Goal: Contribute content: Contribute content

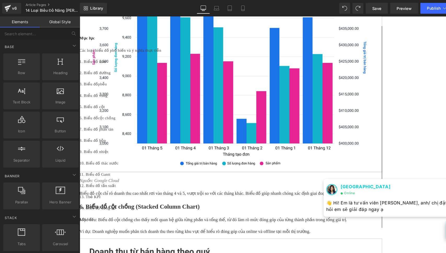
scroll to position [1976, 0]
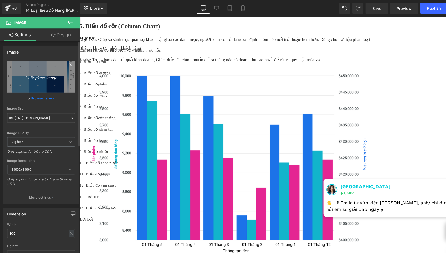
click at [42, 71] on icon "Replace Image" at bounding box center [39, 73] width 42 height 7
type input "C:\fakepath\BIỂU ĐỒ NHIỆT vietsub.png"
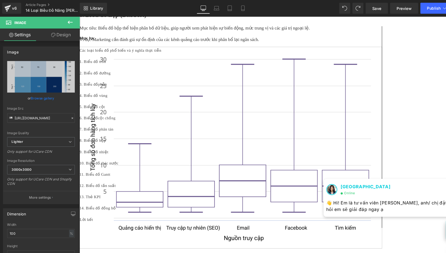
scroll to position [2803, 0]
click at [357, 5] on span "Save" at bounding box center [357, 7] width 9 height 5
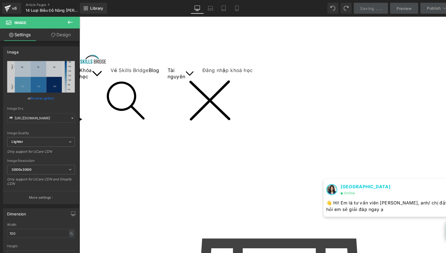
scroll to position [0, 0]
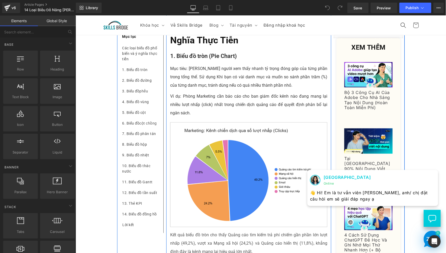
scroll to position [193, 0]
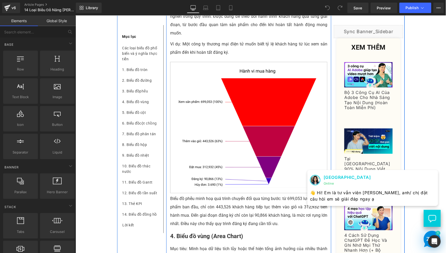
scroll to position [725, 0]
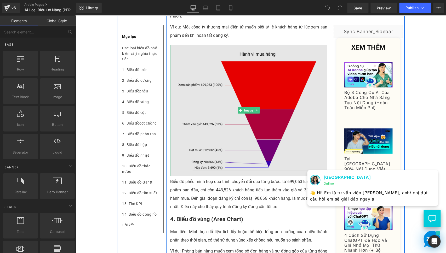
click at [221, 132] on img at bounding box center [248, 110] width 157 height 131
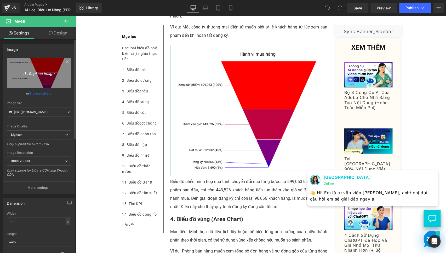
click at [36, 70] on icon "Replace Image" at bounding box center [39, 73] width 42 height 7
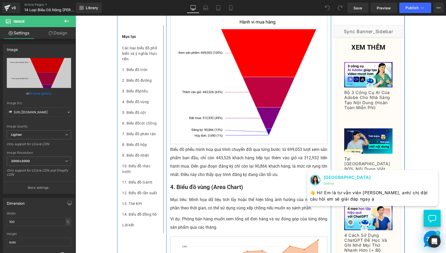
scroll to position [774, 0]
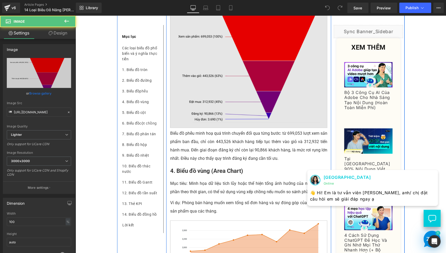
click at [239, 88] on img at bounding box center [248, 61] width 157 height 131
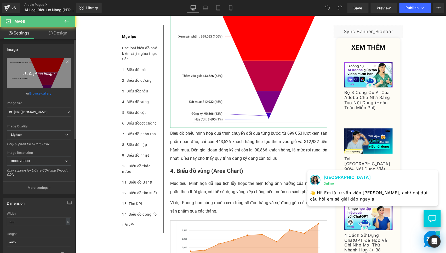
click at [36, 74] on icon "Replace Image" at bounding box center [39, 73] width 42 height 7
type input "C:\fakepath\funnel chart vietsub.png"
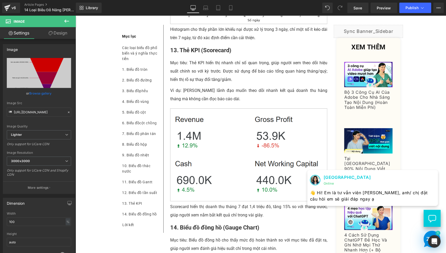
scroll to position [2703, 0]
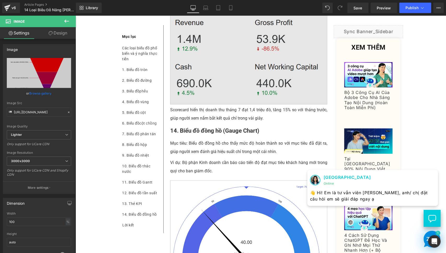
click at [233, 65] on img at bounding box center [248, 57] width 157 height 93
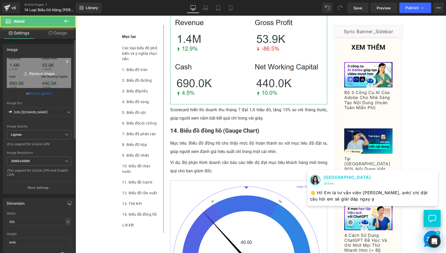
click at [36, 74] on icon "Replace Image" at bounding box center [39, 73] width 42 height 7
type input "C:\fakepath\SCORECARD 1.png"
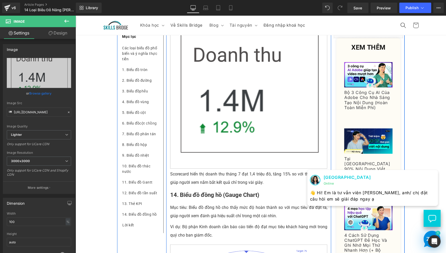
scroll to position [2655, 0]
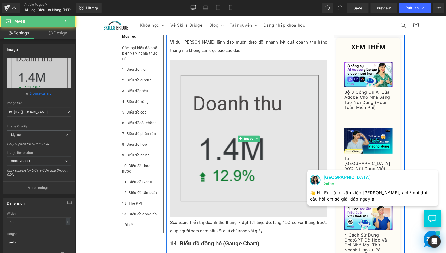
click at [277, 175] on img at bounding box center [248, 138] width 157 height 157
click at [267, 175] on img at bounding box center [248, 138] width 157 height 157
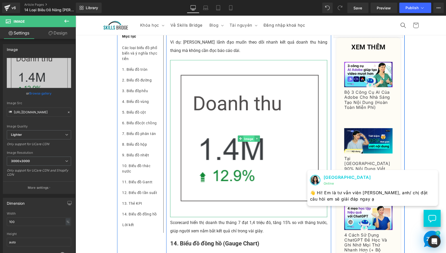
click at [244, 142] on span "Image" at bounding box center [248, 139] width 11 height 6
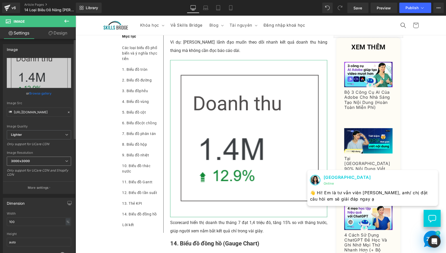
click at [39, 157] on span "3000x3000" at bounding box center [39, 161] width 64 height 9
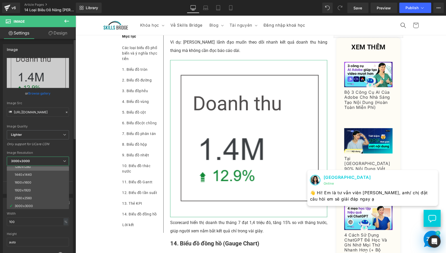
scroll to position [75, 0]
click at [43, 178] on li "1600x1600" at bounding box center [39, 182] width 65 height 8
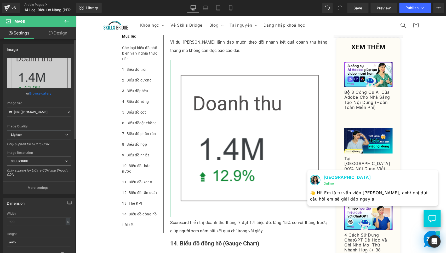
click at [44, 162] on span "1600x1600" at bounding box center [39, 161] width 64 height 9
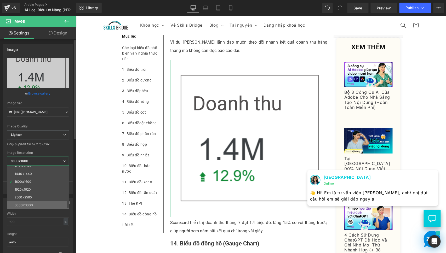
click at [30, 202] on li "3000x3000" at bounding box center [39, 205] width 65 height 8
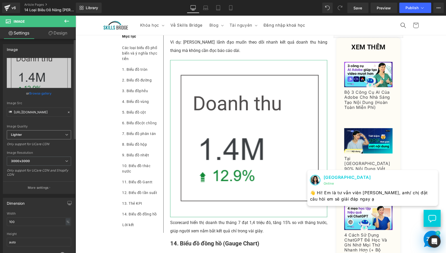
click at [40, 137] on span "Lighter" at bounding box center [39, 134] width 64 height 9
click at [26, 199] on div "Dimension" at bounding box center [39, 203] width 72 height 10
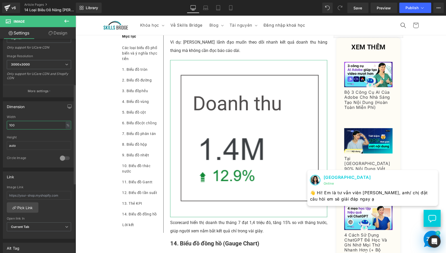
click at [55, 123] on input "100" at bounding box center [39, 125] width 64 height 9
click at [66, 123] on div "%" at bounding box center [68, 125] width 5 height 7
click at [40, 133] on div at bounding box center [39, 133] width 64 height 3
click at [31, 144] on input "auto" at bounding box center [39, 145] width 64 height 9
click at [36, 160] on div "Circle Image" at bounding box center [39, 161] width 64 height 11
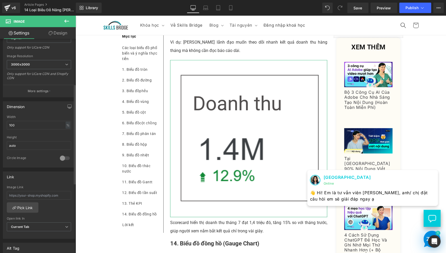
click at [64, 157] on div at bounding box center [65, 158] width 13 height 8
click at [37, 141] on input "auto" at bounding box center [39, 145] width 64 height 9
click at [31, 168] on div "Link Image Link Pick Link Current Tab New Tab Open link In Current Tab Current …" at bounding box center [39, 204] width 78 height 72
click at [39, 146] on input "auto" at bounding box center [39, 145] width 64 height 9
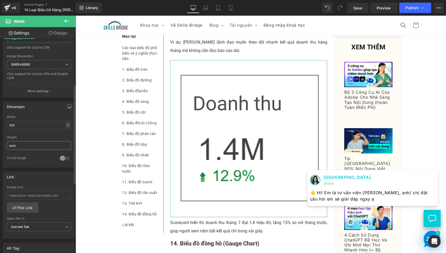
click at [39, 146] on input "auto" at bounding box center [39, 145] width 64 height 9
click at [36, 156] on div "Circle Image" at bounding box center [31, 158] width 48 height 5
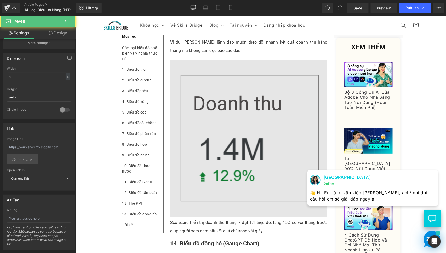
click at [225, 186] on img at bounding box center [248, 138] width 157 height 157
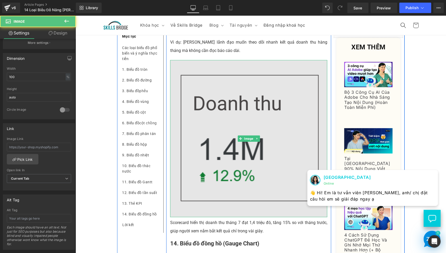
click at [317, 216] on img at bounding box center [248, 138] width 157 height 157
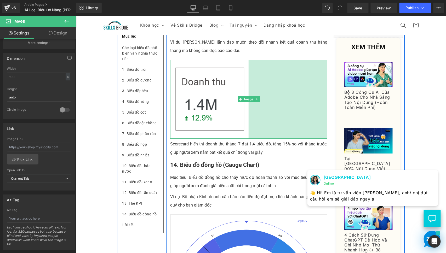
drag, startPoint x: 324, startPoint y: 223, endPoint x: 245, endPoint y: 203, distance: 81.1
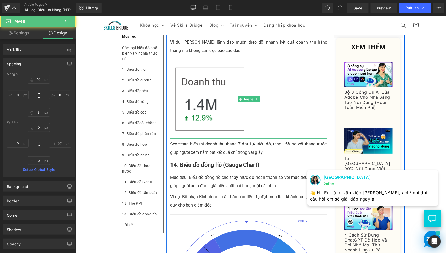
click at [271, 171] on p "14. Biểu đồ đồng hồ (Gauge Chart)" at bounding box center [248, 164] width 157 height 11
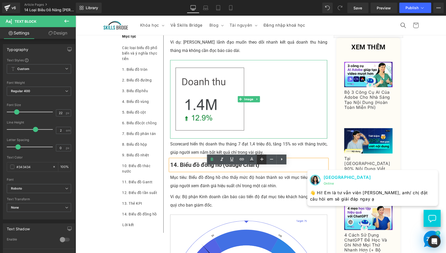
click at [228, 120] on img at bounding box center [248, 99] width 157 height 79
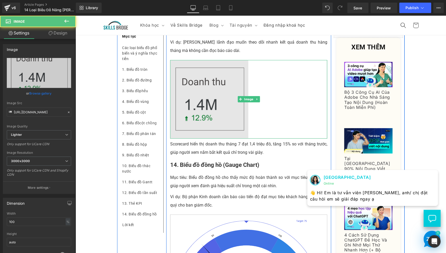
click at [245, 126] on img at bounding box center [248, 99] width 157 height 79
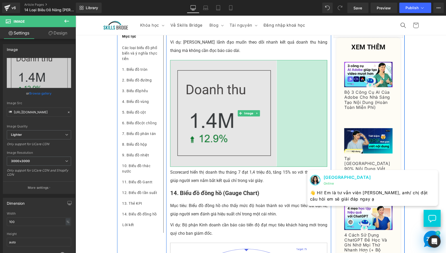
drag, startPoint x: 248, startPoint y: 128, endPoint x: 273, endPoint y: 167, distance: 47.0
click at [276, 137] on div "193px" at bounding box center [301, 113] width 50 height 107
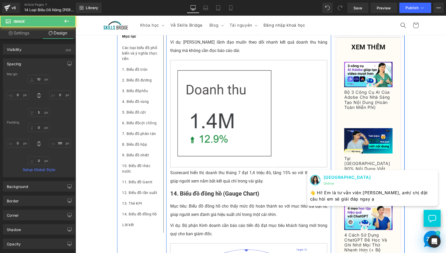
click at [277, 185] on p "Scorecard hiển thị doanh thu tháng 7 đạt 1,4 triệu đô, tăng 15% so với tháng tr…" at bounding box center [248, 176] width 157 height 17
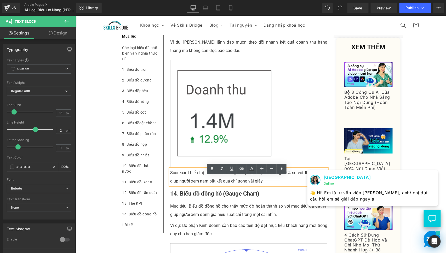
click at [274, 219] on p "Mục tiêu: Biểu đồ đồng hồ cho thấy mức độ hoàn thành so với mục tiêu đã đặt ra,…" at bounding box center [248, 210] width 157 height 17
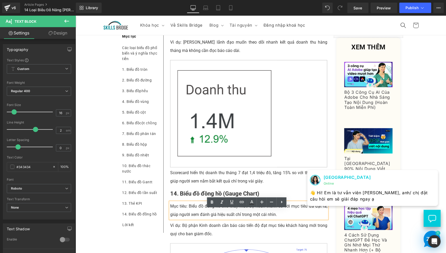
click at [292, 55] on p "Ví dụ: [PERSON_NAME] lãnh đạo muốn theo dõi nhanh kết quả doanh thu hàng tháng …" at bounding box center [248, 46] width 157 height 17
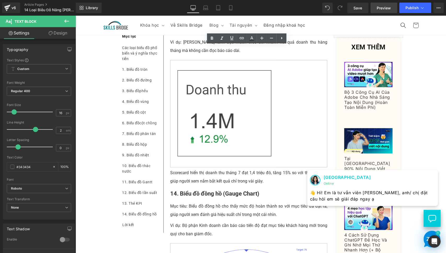
click at [384, 5] on span "Preview" at bounding box center [384, 7] width 14 height 5
click at [358, 3] on link "Save" at bounding box center [357, 8] width 21 height 10
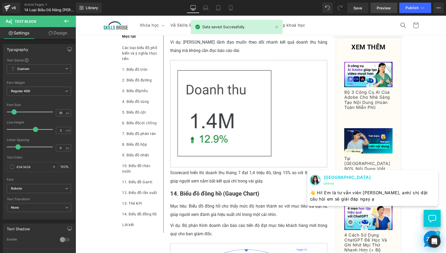
click at [382, 8] on span "Preview" at bounding box center [384, 7] width 14 height 5
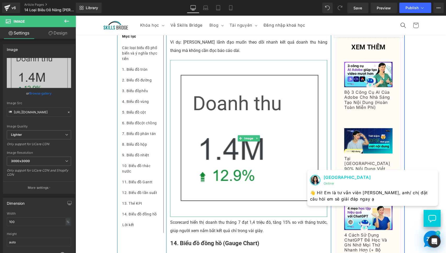
drag, startPoint x: 275, startPoint y: 123, endPoint x: 325, endPoint y: 138, distance: 51.9
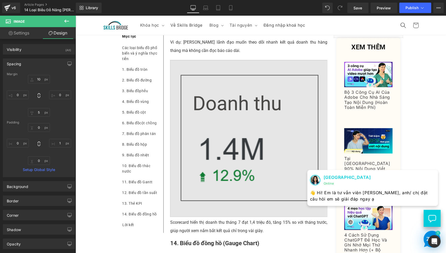
click at [200, 127] on img at bounding box center [248, 138] width 157 height 157
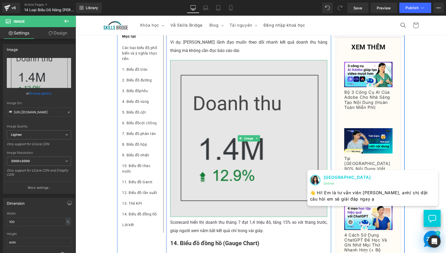
click at [202, 76] on img at bounding box center [248, 138] width 157 height 157
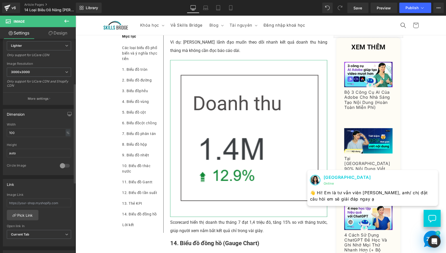
scroll to position [97, 0]
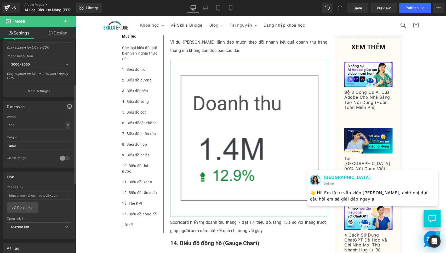
click at [68, 104] on icon "button" at bounding box center [69, 106] width 4 height 4
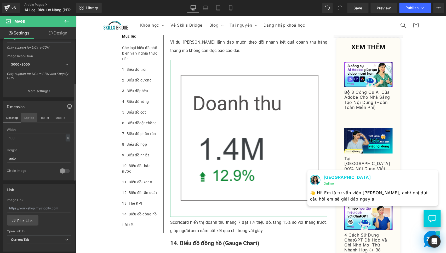
click at [22, 116] on button "Laptop" at bounding box center [29, 117] width 16 height 9
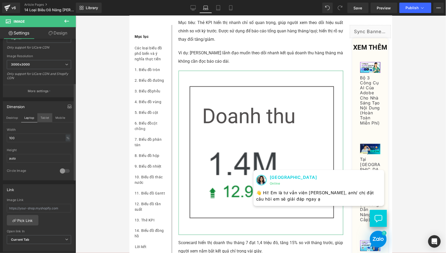
click at [46, 115] on button "Tablet" at bounding box center [44, 117] width 15 height 9
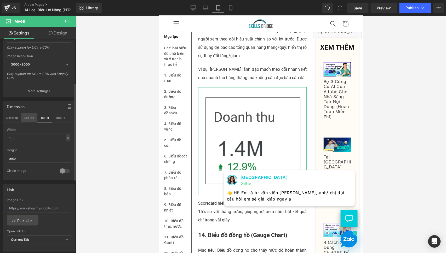
click at [24, 118] on button "Laptop" at bounding box center [29, 117] width 16 height 9
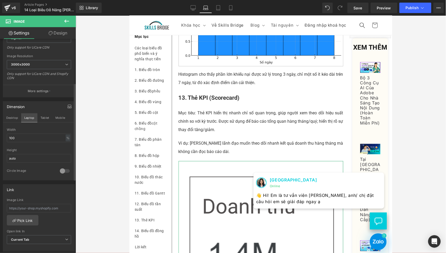
scroll to position [2797, 0]
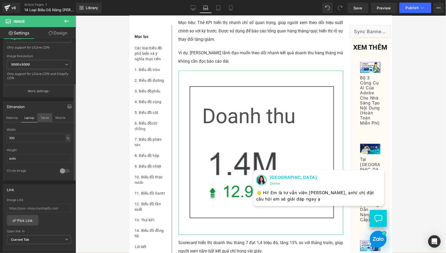
click at [41, 116] on button "Tablet" at bounding box center [44, 117] width 15 height 9
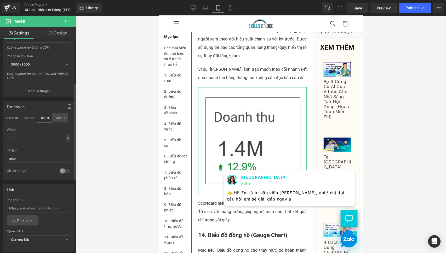
click at [61, 118] on button "Mobile" at bounding box center [60, 117] width 16 height 9
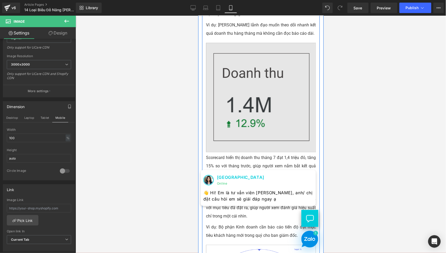
scroll to position [2751, 0]
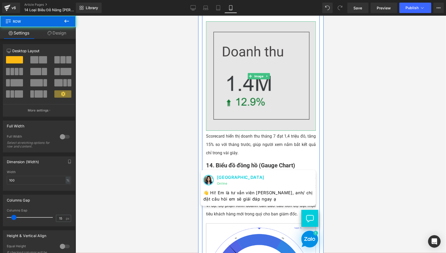
drag, startPoint x: 311, startPoint y: 116, endPoint x: 272, endPoint y: 113, distance: 38.3
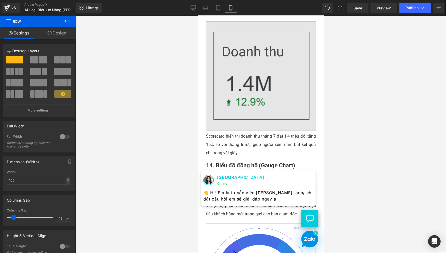
click at [236, 76] on img at bounding box center [261, 75] width 110 height 109
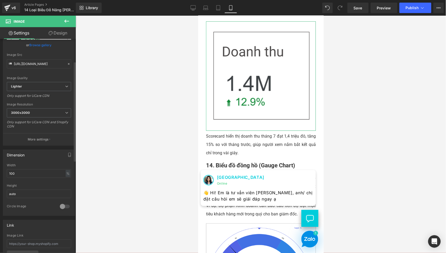
scroll to position [0, 0]
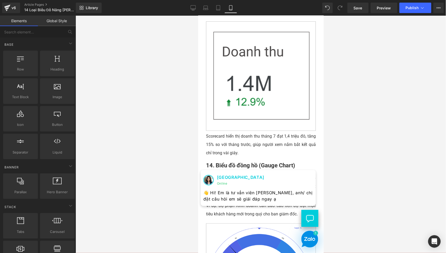
click at [163, 170] on div at bounding box center [260, 134] width 370 height 237
click at [190, 7] on link "Desktop" at bounding box center [193, 8] width 13 height 10
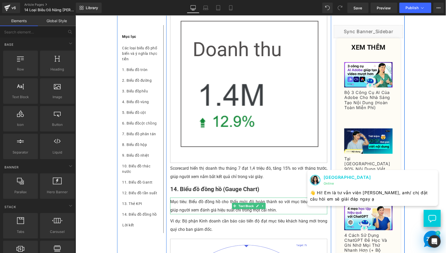
scroll to position [2757, 0]
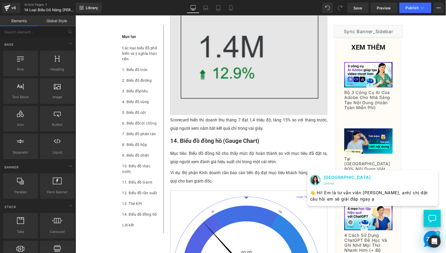
click at [184, 73] on img at bounding box center [248, 35] width 157 height 157
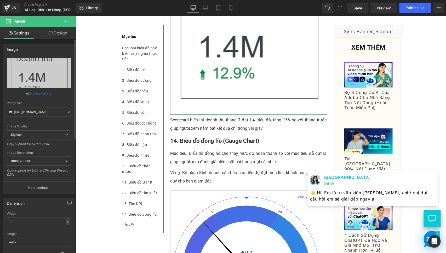
click at [35, 128] on div "Image Quality Lighter Lightest Lighter Lighter Lightest Only support for UCare …" at bounding box center [39, 94] width 64 height 72
click at [40, 133] on span "Lighter" at bounding box center [39, 134] width 64 height 9
click at [34, 126] on div "Image Quality" at bounding box center [38, 127] width 62 height 4
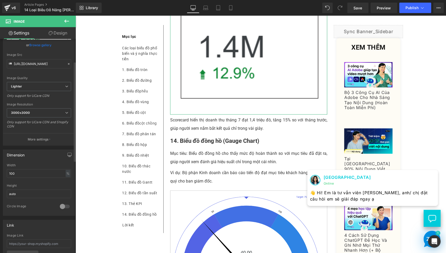
click at [21, 166] on div "Width 100 % % px" at bounding box center [39, 174] width 64 height 20
click at [27, 170] on input "100" at bounding box center [39, 173] width 64 height 9
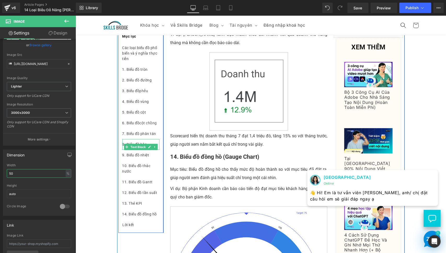
scroll to position [2660, 0]
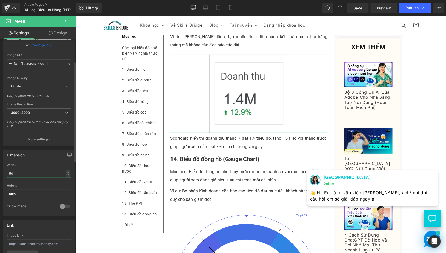
click at [36, 173] on input "50" at bounding box center [39, 173] width 64 height 9
click at [36, 172] on input "50" at bounding box center [39, 173] width 64 height 9
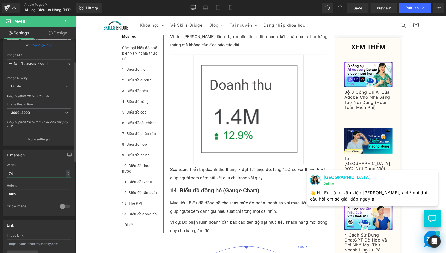
type input "70"
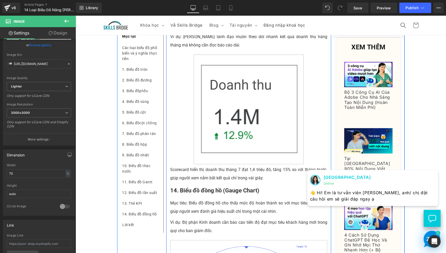
click at [270, 210] on p "Mục tiêu: Biểu đồ đồng hồ cho thấy mức độ hoàn thành so với mục tiêu đã đặt ra,…" at bounding box center [248, 207] width 157 height 17
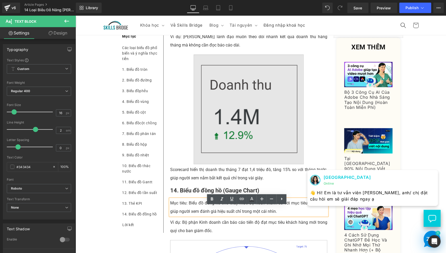
click at [281, 124] on img at bounding box center [248, 109] width 110 height 110
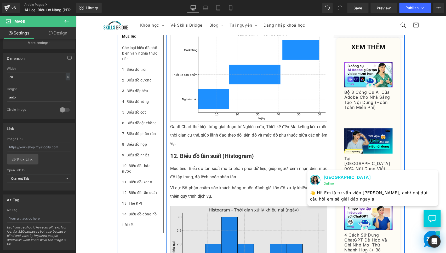
scroll to position [2273, 0]
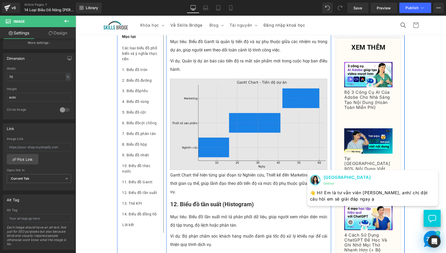
click at [231, 138] on img at bounding box center [248, 124] width 157 height 91
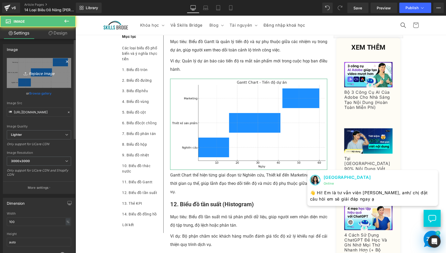
click at [36, 67] on link "Replace Image" at bounding box center [39, 73] width 64 height 30
type input "C:\fakepath\timeline-chart-viz2-2214.png"
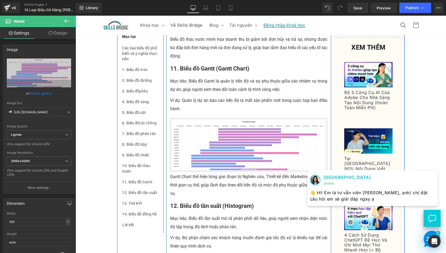
scroll to position [2222, 0]
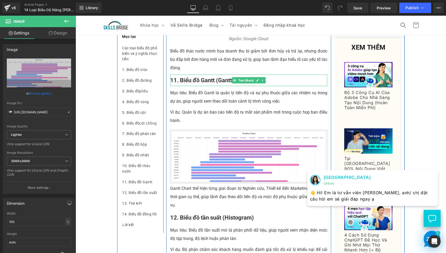
drag, startPoint x: 210, startPoint y: 88, endPoint x: 214, endPoint y: 88, distance: 3.9
click at [210, 83] on b "11. Biểu đồ Gantt (Gantt Chart)" at bounding box center [209, 80] width 79 height 7
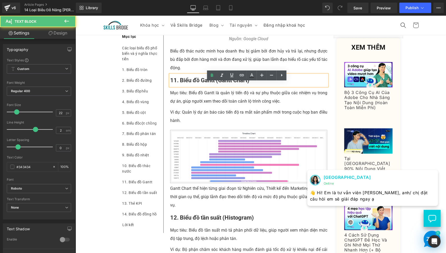
click at [214, 83] on b "11. Biểu đồ Gantt (Gantt Chart)" at bounding box center [209, 80] width 79 height 7
click at [205, 83] on b "11. Biểu đồ Gantt (Gantt Chart)" at bounding box center [209, 80] width 79 height 7
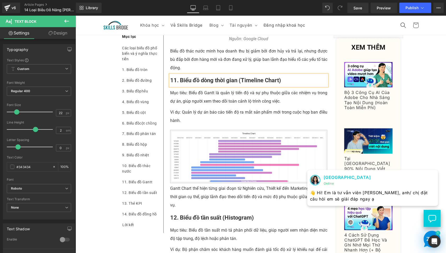
click at [197, 98] on p "Mục tiêu: Biểu đồ Gantt là quản lý tiến độ và sự phụ thuộc giữa các nhiệm vụ tr…" at bounding box center [248, 97] width 157 height 17
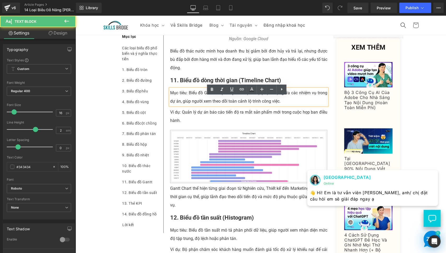
click at [212, 123] on p "Ví dụ: Quản lý dự án báo cáo tiến độ ra mắt sản phẩm mới trong cuộc họp ban điề…" at bounding box center [248, 116] width 157 height 17
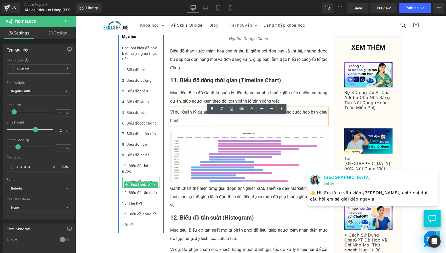
click at [153, 179] on div "11. Biểu đồ Gantt" at bounding box center [140, 182] width 37 height 11
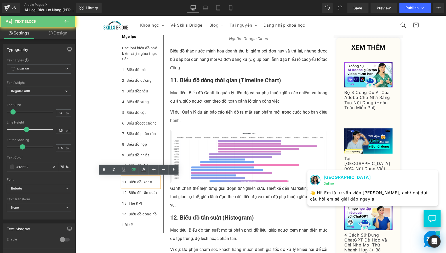
click at [154, 182] on div "11. Biểu đồ Gantt" at bounding box center [140, 182] width 37 height 11
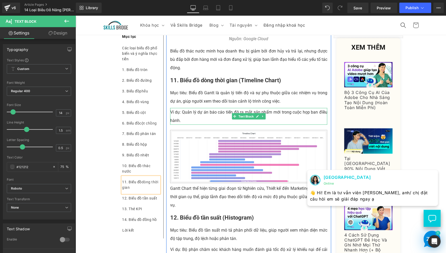
click at [222, 125] on p "Ví dụ: Quản lý dự án báo cáo tiến độ ra mắt sản phẩm mới trong cuộc họp ban điề…" at bounding box center [248, 116] width 157 height 17
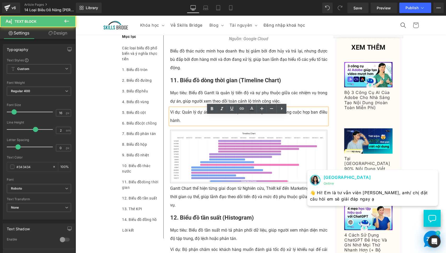
click at [205, 105] on p "Mục tiêu: Biểu đồ Gantt là quản lý tiến độ và sự phụ thuộc giữa các nhiệm vụ tr…" at bounding box center [248, 97] width 157 height 17
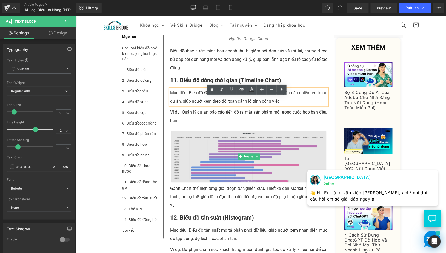
click at [250, 169] on img at bounding box center [248, 156] width 157 height 53
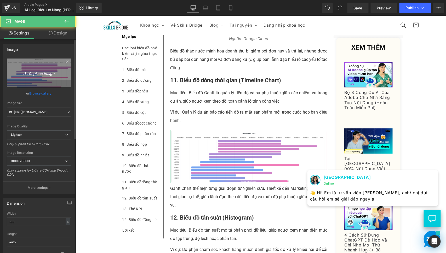
click at [31, 76] on icon "Replace Image" at bounding box center [39, 73] width 42 height 7
type input "C:\fakepath\TIMELINE CHART.png"
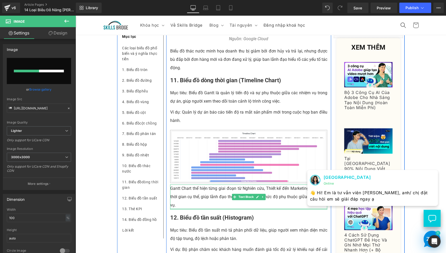
scroll to position [2270, 0]
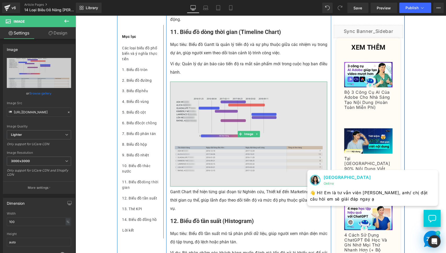
click at [228, 156] on img at bounding box center [248, 134] width 157 height 105
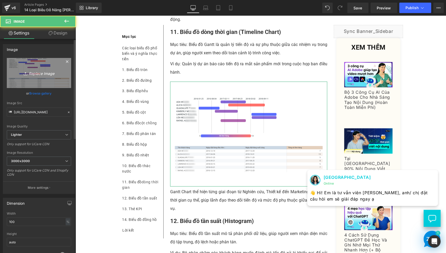
click at [30, 73] on icon "Replace Image" at bounding box center [39, 73] width 42 height 7
type input "C:\fakepath\TIMELINE CHART.png"
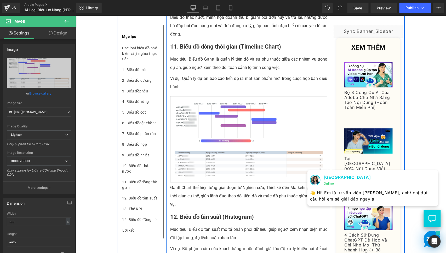
scroll to position [2272, 0]
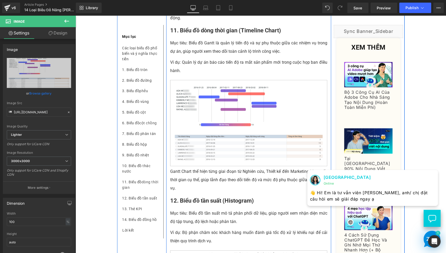
drag, startPoint x: 197, startPoint y: 57, endPoint x: 231, endPoint y: 57, distance: 34.7
click at [197, 55] on p "Mục tiêu: Biểu đồ Gantt là quản lý tiến độ và sự phụ thuộc giữa các nhiệm vụ tr…" at bounding box center [248, 47] width 157 height 17
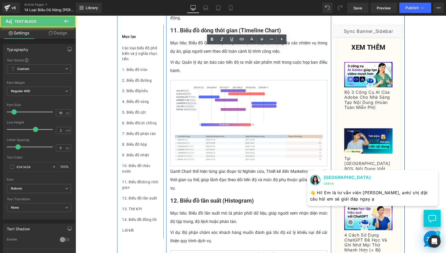
click at [229, 55] on p "Mục tiêu: Biểu đồ Gantt là quản lý tiến độ và sự phụ thuộc giữa các nhiệm vụ tr…" at bounding box center [248, 47] width 157 height 17
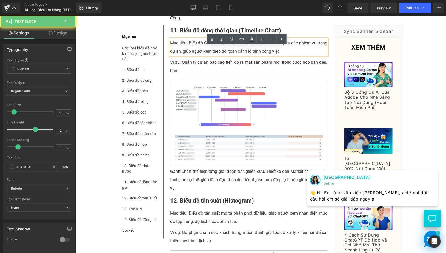
click at [289, 55] on p "Mục tiêu: Biểu đồ Gantt là quản lý tiến độ và sự phụ thuộc giữa các nhiệm vụ tr…" at bounding box center [248, 47] width 157 height 17
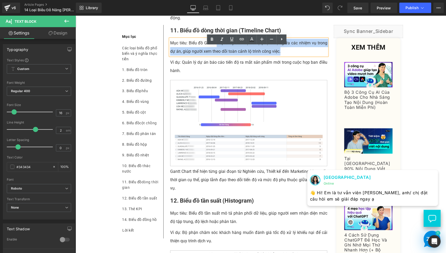
drag, startPoint x: 291, startPoint y: 58, endPoint x: 214, endPoint y: 52, distance: 77.1
click at [214, 52] on p "Mục tiêu: Biểu đồ Gantt là quản lý tiến độ và sự phụ thuộc giữa các nhiệm vụ tr…" at bounding box center [248, 47] width 157 height 17
paste div
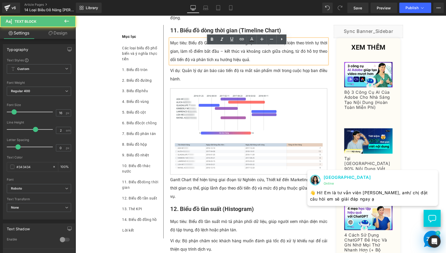
click at [214, 52] on p "Mục tiêu: Biểu đồ Gantt lTimeline Chart giúp minh họa các sự kiện theo trình tự…" at bounding box center [248, 51] width 157 height 25
click at [224, 53] on p "Mục tiêu: Biểu đồ Gantt lTimeline Chart giúp minh họa các sự kiện theo trình tự…" at bounding box center [248, 51] width 157 height 25
drag, startPoint x: 240, startPoint y: 51, endPoint x: 202, endPoint y: 52, distance: 38.1
click at [202, 52] on p "Mục tiêu: Biểu đồ Gantt lTimeline Chart giúp minh họa các sự kiện theo trình tự…" at bounding box center [248, 51] width 157 height 25
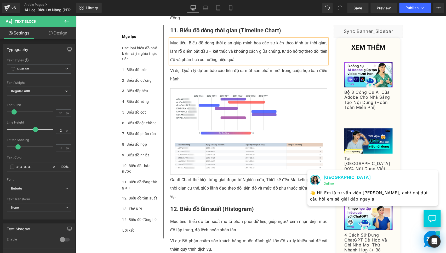
drag, startPoint x: 206, startPoint y: 60, endPoint x: 210, endPoint y: 62, distance: 4.4
click at [206, 59] on p "Mục tiêu: Biểu đồ dòng thời gian giúp minh họa các sự kiện theo trình tự thời g…" at bounding box center [248, 51] width 157 height 25
click at [269, 64] on p "Mục tiêu: Biểu đồ dòng thời gian giúp minh họa các sự kiện theo trình tự thời g…" at bounding box center [248, 51] width 157 height 25
drag, startPoint x: 227, startPoint y: 74, endPoint x: 199, endPoint y: 82, distance: 29.3
click at [227, 74] on div "Ví dụ: Quản lý dự án báo cáo tiến độ ra mắt sản phẩm mới trong cuộc họp ban điề…" at bounding box center [248, 74] width 157 height 17
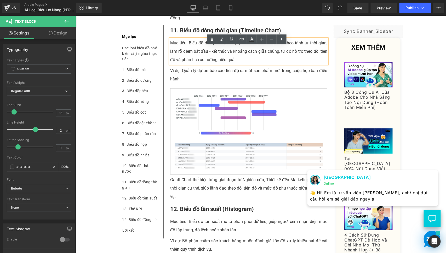
click at [207, 80] on p "Ví dụ: Quản lý dự án báo cáo tiến độ ra mắt sản phẩm mới trong cuộc họp ban điề…" at bounding box center [248, 74] width 157 height 17
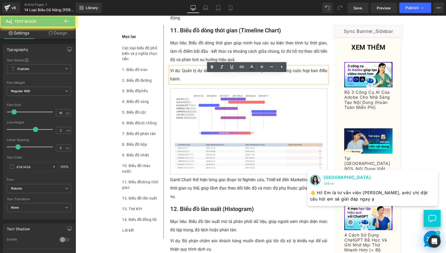
click at [191, 83] on p "Ví dụ: Quản lý dự án báo cáo tiến độ ra mắt sản phẩm mới trong cuộc họp ban điề…" at bounding box center [248, 74] width 157 height 17
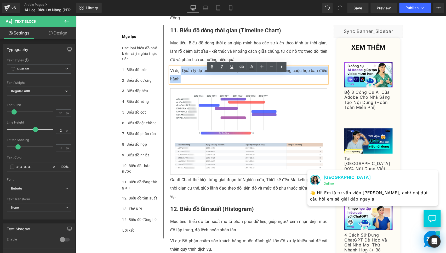
drag, startPoint x: 182, startPoint y: 87, endPoint x: 178, endPoint y: 76, distance: 11.7
click at [178, 76] on p "Ví dụ: Quản lý dự án báo cáo tiến độ ra mắt sản phẩm mới trong cuộc họp ban điề…" at bounding box center [248, 74] width 157 height 17
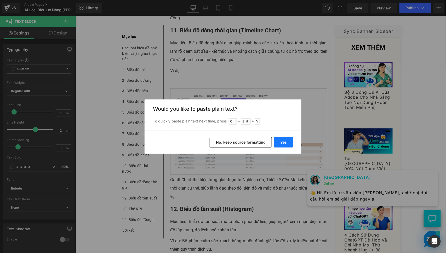
click at [282, 143] on button "Yes" at bounding box center [283, 142] width 19 height 10
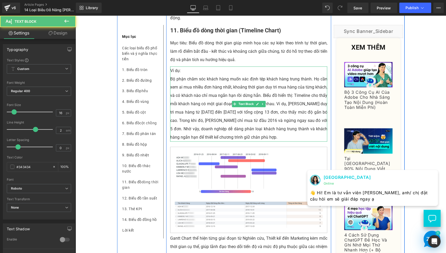
click at [193, 99] on p "Bộ phận chăm sóc khách hàng muốn xác định tệp khách hàng trung thành. Họ cần xe…" at bounding box center [248, 108] width 157 height 67
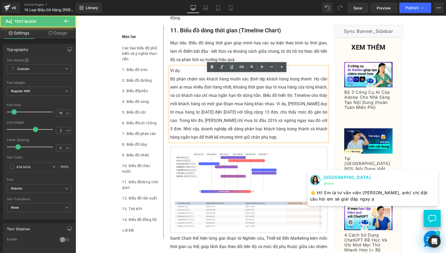
click at [216, 91] on p "Bộ phận chăm sóc khách hàng muốn xác định tệp khách hàng trung thành. Họ cần xe…" at bounding box center [248, 108] width 157 height 67
click at [260, 103] on p "Bộ phận chăm sóc khách hàng muốn xác định tệp khách hàng trung thành. Họ cần xe…" at bounding box center [248, 108] width 157 height 67
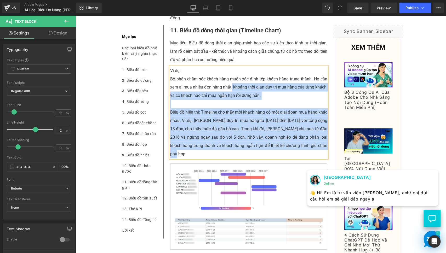
drag, startPoint x: 229, startPoint y: 95, endPoint x: 325, endPoint y: 94, distance: 95.4
click at [325, 94] on div "Ví dụ: Bộ phận chăm sóc khách hàng muốn xác định tệp khách hàng trung thành. Họ…" at bounding box center [248, 112] width 157 height 92
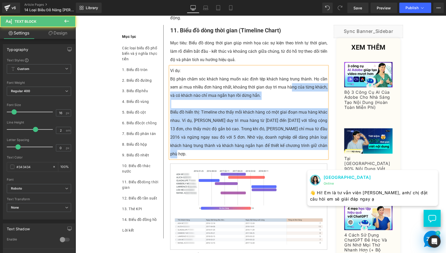
drag, startPoint x: 325, startPoint y: 94, endPoint x: 285, endPoint y: 95, distance: 39.5
click at [289, 95] on div "Ví dụ: Bộ phận chăm sóc khách hàng muốn xác định tệp khách hàng trung thành. Họ…" at bounding box center [248, 112] width 157 height 92
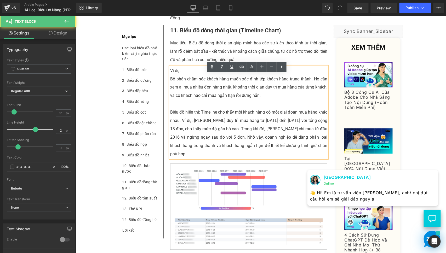
click at [276, 95] on p "Bộ phận chăm sóc khách hàng muốn xác định tệp khách hàng trung thành. Họ cần xe…" at bounding box center [248, 87] width 157 height 25
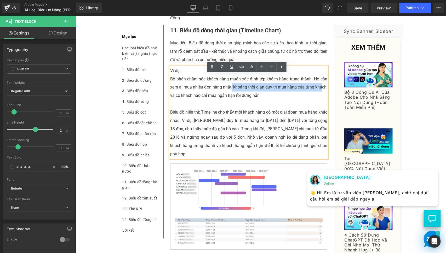
drag, startPoint x: 229, startPoint y: 94, endPoint x: 320, endPoint y: 94, distance: 91.2
click at [320, 94] on p "Bộ phận chăm sóc khách hàng muốn xác định tệp khách hàng trung thành. Họ cần xe…" at bounding box center [248, 87] width 157 height 25
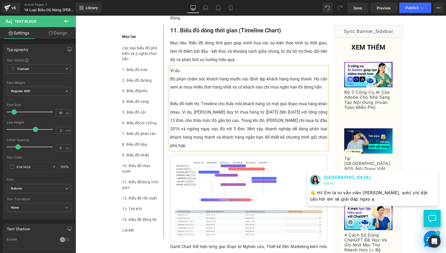
click at [299, 100] on p at bounding box center [248, 95] width 157 height 8
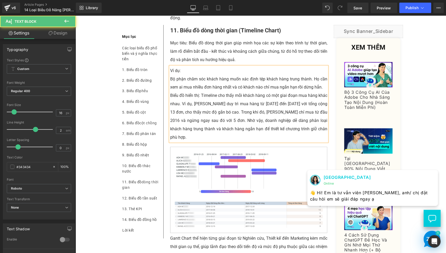
click at [271, 115] on p "Biểu đồ hiển thị: Timeline cho thấy mỗi khách hàng có một giai đoạn mua hàng kh…" at bounding box center [248, 116] width 157 height 50
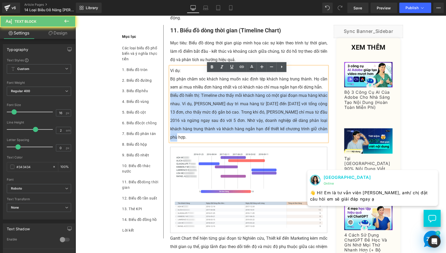
click at [271, 115] on p "Biểu đồ hiển thị: Timeline cho thấy mỗi khách hàng có một giai đoạn mua hàng kh…" at bounding box center [248, 116] width 157 height 50
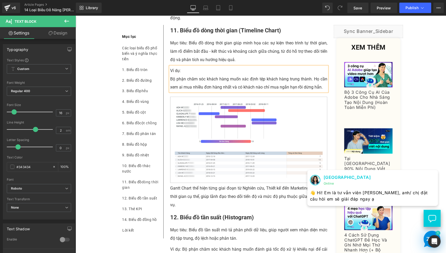
click at [170, 88] on p "Bộ phận chăm sóc khách hàng muốn xác định tệp khách hàng trung thành. Họ cần xe…" at bounding box center [248, 83] width 157 height 17
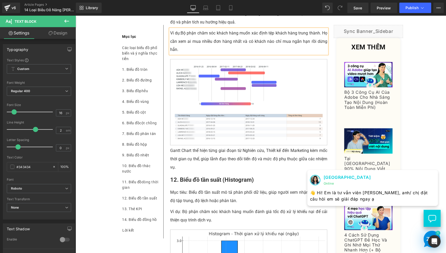
scroll to position [2369, 0]
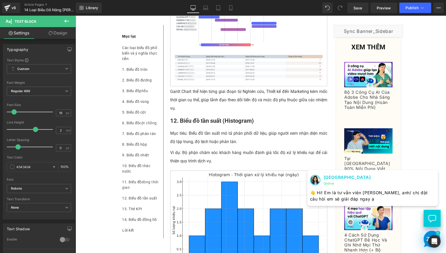
click at [202, 108] on p "Gantt Chart thể hiện từng giai đoạn từ Nghiên cứu, Thiết kế đến Marketing kèm m…" at bounding box center [248, 99] width 157 height 25
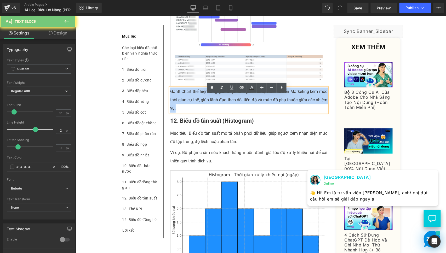
click at [202, 108] on p "Gantt Chart thể hiện từng giai đoạn từ Nghiên cứu, Thiết kế đến Marketing kèm m…" at bounding box center [248, 99] width 157 height 25
paste div
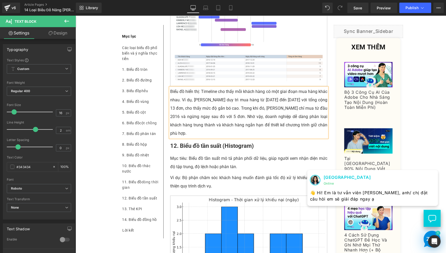
click at [196, 102] on p "Biểu đồ hiển thị: Timeline cho thấy mỗi khách hàng có một giai đoạn mua hàng kh…" at bounding box center [248, 112] width 157 height 50
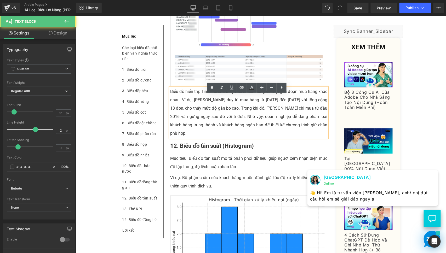
click at [198, 98] on p "Biểu đồ hiển thị: Timeline cho thấy mỗi khách hàng có một giai đoạn mua hàng kh…" at bounding box center [248, 112] width 157 height 50
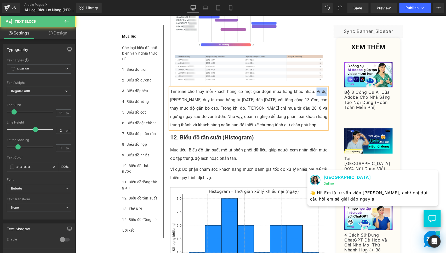
drag, startPoint x: 313, startPoint y: 98, endPoint x: 330, endPoint y: 100, distance: 17.1
click at [259, 107] on p "Timeline cho thấy mỗi khách hàng có một giai đoạn mua hàng khác nhau. Ví dụ, Al…" at bounding box center [248, 108] width 157 height 42
click at [291, 110] on p "Timeline cho thấy mỗi khách hàng có một giai đoạn mua hàng khác nhau. Ví dụ, Al…" at bounding box center [248, 108] width 157 height 42
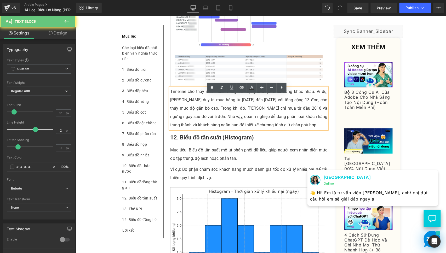
click at [305, 110] on p "Timeline cho thấy mỗi khách hàng có một giai đoạn mua hàng khác nhau. Ví dụ, Al…" at bounding box center [248, 108] width 157 height 42
click at [207, 118] on p "Timeline cho thấy mỗi khách hàng có một giai đoạn mua hàng khác nhau. Ví dụ, Al…" at bounding box center [248, 108] width 157 height 42
click at [272, 115] on p "Timeline cho thấy mỗi khách hàng có một giai đoạn mua hàng khác nhau. Ví dụ, Al…" at bounding box center [248, 108] width 157 height 42
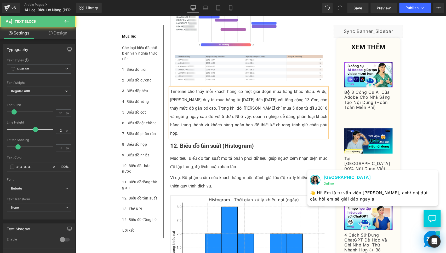
click at [306, 116] on p "Timeline cho thấy mỗi khách hàng có một giai đoạn mua hàng khác nhau. Ví dụ, Al…" at bounding box center [248, 112] width 157 height 50
click at [207, 124] on p "Timeline cho thấy mỗi khách hàng có một giai đoạn mua hàng khác nhau. Ví dụ, Al…" at bounding box center [248, 112] width 157 height 50
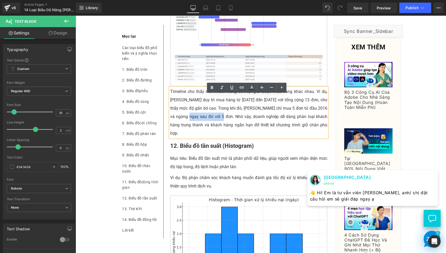
drag, startPoint x: 211, startPoint y: 124, endPoint x: 177, endPoint y: 125, distance: 33.2
click at [177, 125] on p "Timeline cho thấy mỗi khách hàng có một giai đoạn mua hàng khác nhau. Ví dụ, Al…" at bounding box center [248, 112] width 157 height 50
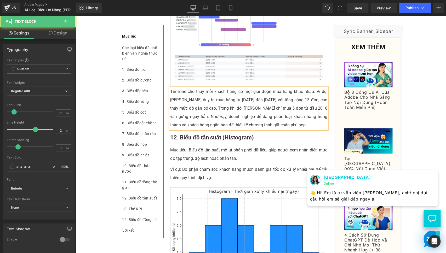
click at [301, 113] on p "Timeline cho thấy mỗi khách hàng có một giai đoạn mua hàng khác nhau. Ví dụ, Al…" at bounding box center [248, 108] width 157 height 42
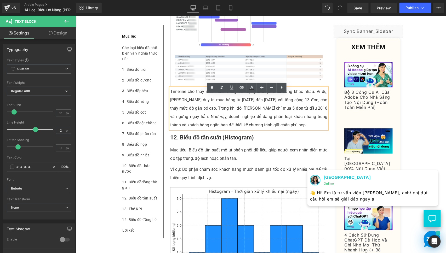
drag, startPoint x: 182, startPoint y: 100, endPoint x: 192, endPoint y: 105, distance: 11.2
click at [185, 101] on p "Timeline cho thấy mỗi khách hàng có một giai đoạn mua hàng khác nhau. Ví dụ, Al…" at bounding box center [248, 108] width 157 height 42
drag, startPoint x: 249, startPoint y: 104, endPoint x: 263, endPoint y: 106, distance: 13.9
click at [251, 104] on p "Timeline cho thấy mỗi khách hàng có một giai đoạn mua hàng khác nhau. Ví dụ, Al…" at bounding box center [248, 108] width 157 height 42
drag, startPoint x: 313, startPoint y: 97, endPoint x: 324, endPoint y: 98, distance: 11.2
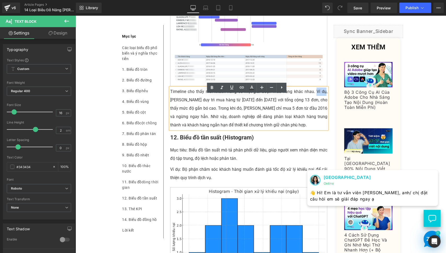
click at [324, 98] on p "Timeline cho thấy mỗi khách hàng có một giai đoạn mua hàng khác nhau. Ví dụ, Al…" at bounding box center [248, 108] width 157 height 42
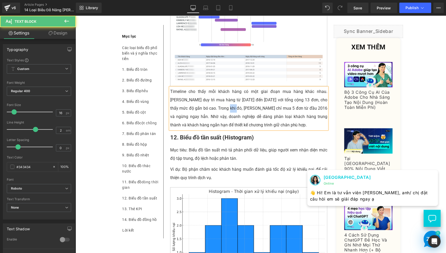
drag, startPoint x: 209, startPoint y: 115, endPoint x: 202, endPoint y: 116, distance: 6.6
click at [202, 116] on p "Timeline cho thấy mỗi khách hàng có một giai đoạn mua hàng khác nhau. Alicia G.…" at bounding box center [248, 108] width 157 height 42
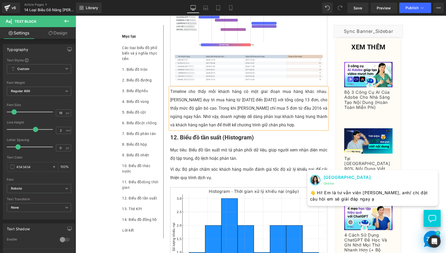
click at [263, 129] on p "Timeline cho thấy mỗi khách hàng có một giai đoạn mua hàng khác nhau. Alicia G.…" at bounding box center [248, 108] width 157 height 42
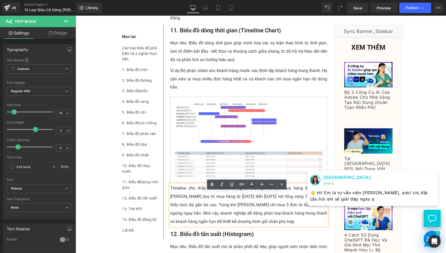
scroll to position [2320, 0]
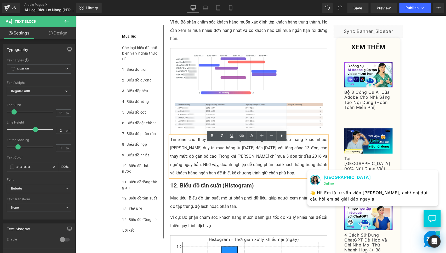
click at [250, 211] on div "Mục tiêu: Biểu đồ tần suất mô tả phân phối dữ liệu, giúp người xem nhận diện mứ…" at bounding box center [248, 202] width 157 height 17
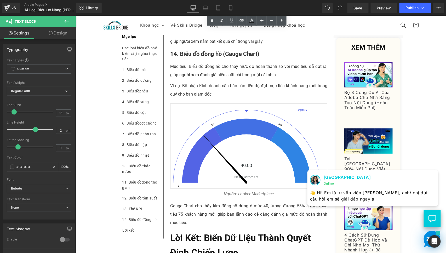
scroll to position [2804, 0]
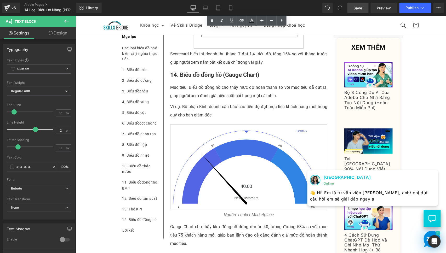
click at [362, 11] on link "Save" at bounding box center [357, 8] width 21 height 10
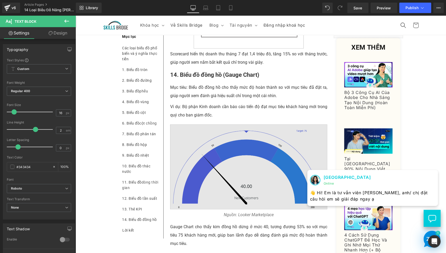
click at [225, 181] on img at bounding box center [248, 166] width 157 height 85
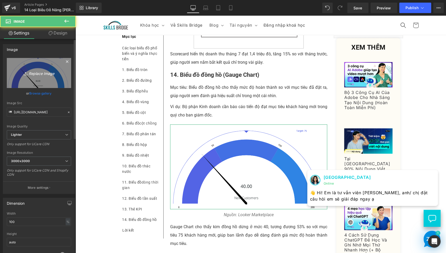
click at [27, 74] on icon at bounding box center [26, 73] width 5 height 5
type input "C:\fakepath\gauge 1.png"
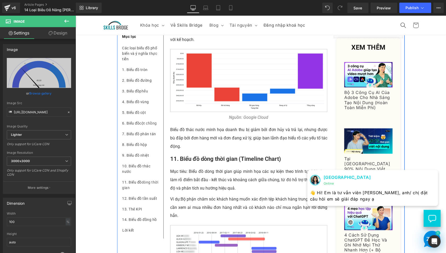
scroll to position [2127, 0]
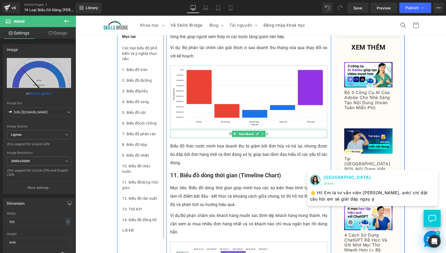
click at [220, 138] on p "Nguồn: Google Cloud" at bounding box center [248, 134] width 157 height 8
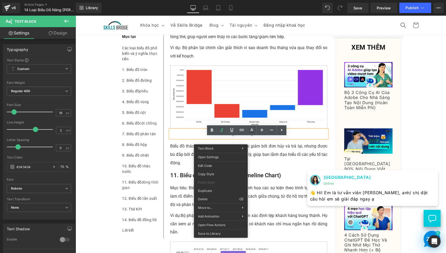
drag, startPoint x: 296, startPoint y: 204, endPoint x: 220, endPoint y: 188, distance: 77.4
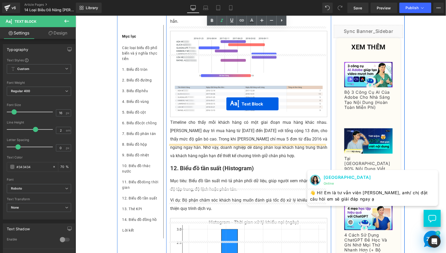
scroll to position [2369, 0]
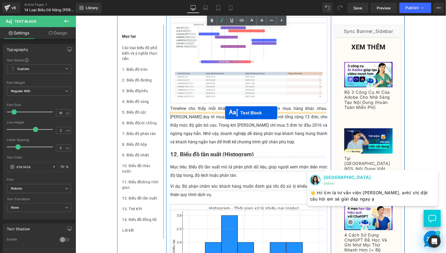
drag, startPoint x: 230, startPoint y: 57, endPoint x: 224, endPoint y: 112, distance: 55.7
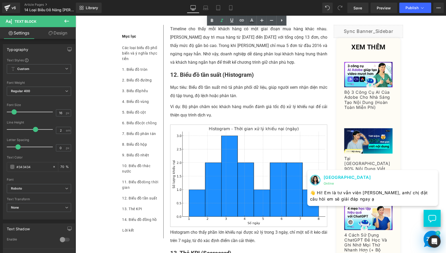
scroll to position [2448, 0]
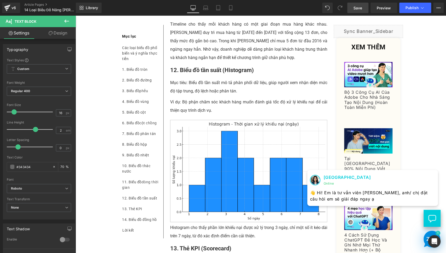
click at [351, 6] on link "Save" at bounding box center [357, 8] width 21 height 10
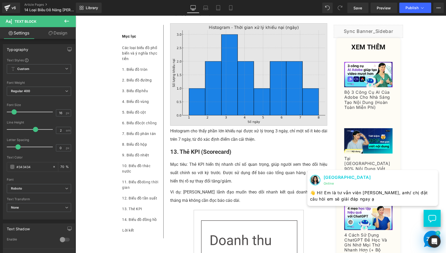
click at [227, 84] on img at bounding box center [248, 74] width 157 height 103
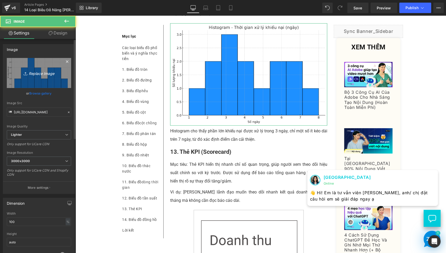
click at [37, 72] on icon "Replace Image" at bounding box center [39, 73] width 42 height 7
type input "C:\fakepath\BIỂU ĐỒ TẦN SUẤT 1.png"
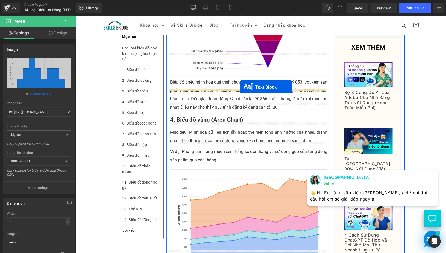
scroll to position [804, 0]
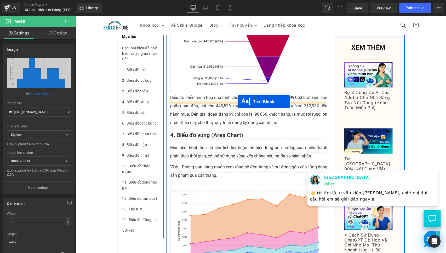
drag, startPoint x: 234, startPoint y: 170, endPoint x: 237, endPoint y: 101, distance: 69.0
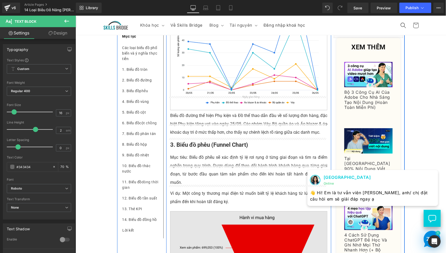
scroll to position [542, 0]
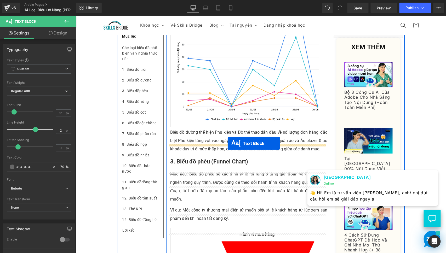
drag, startPoint x: 232, startPoint y: 187, endPoint x: 227, endPoint y: 143, distance: 43.6
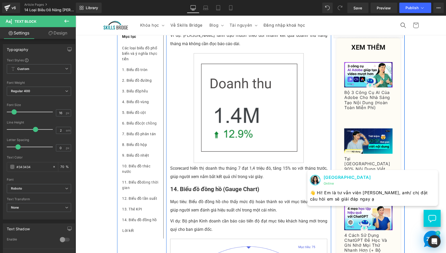
scroll to position [2719, 0]
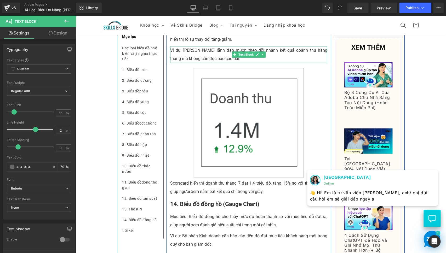
click at [190, 61] on p "Ví dụ: [PERSON_NAME] lãnh đạo muốn theo dõi nhanh kết quả doanh thu hàng tháng …" at bounding box center [248, 54] width 157 height 17
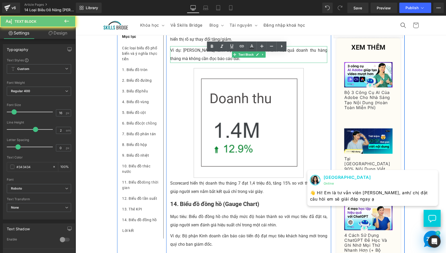
click at [190, 61] on p "Ví dụ: [PERSON_NAME] lãnh đạo muốn theo dõi nhanh kết quả doanh thu hàng tháng …" at bounding box center [248, 54] width 157 height 17
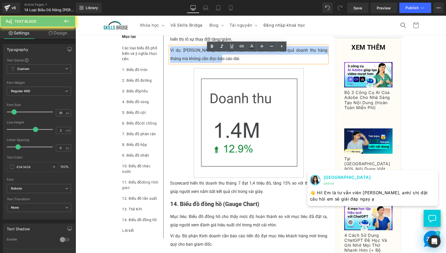
copy p "Ví dụ: [PERSON_NAME] lãnh đạo muốn theo dõi nhanh kết quả doanh thu hàng tháng …"
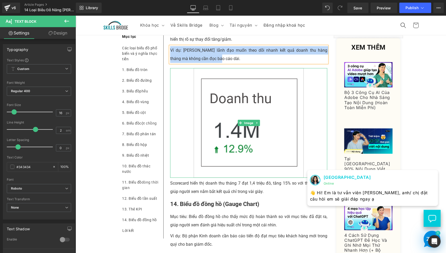
click at [187, 189] on p "Scorecard hiển thị doanh thu tháng 7 đạt 1,4 triệu đô, tăng 15% so với tháng tr…" at bounding box center [248, 187] width 157 height 17
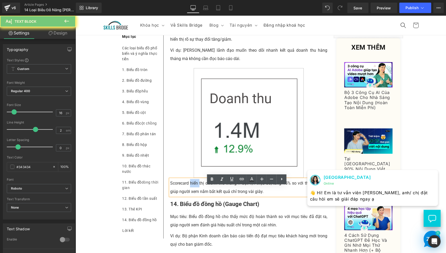
click at [187, 189] on p "Scorecard hiển thị doanh thu tháng 7 đạt 1,4 triệu đô, tăng 15% so với tháng tr…" at bounding box center [248, 187] width 157 height 17
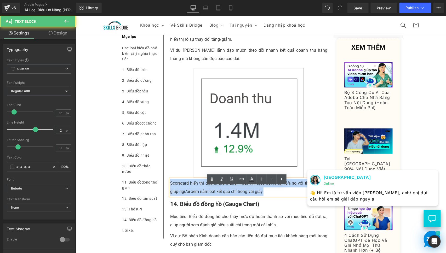
click at [187, 189] on p "Scorecard hiển thị doanh thu tháng 7 đạt 1,4 triệu đô, tăng 15% so với tháng tr…" at bounding box center [248, 187] width 157 height 17
copy p "Scorecard hiển thị doanh thu tháng 7 đạt 1,4 triệu đô, tăng 15% so với tháng tr…"
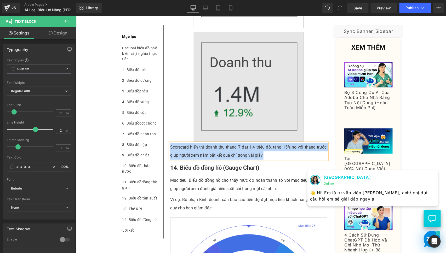
scroll to position [2872, 0]
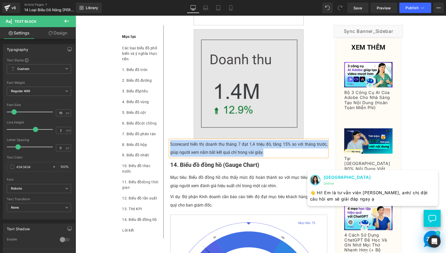
click at [235, 91] on div "Image" at bounding box center [248, 84] width 157 height 110
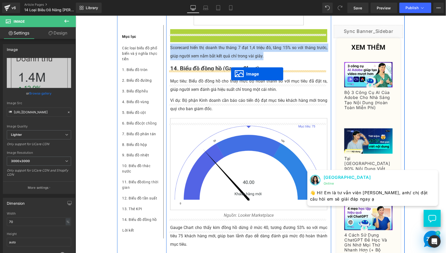
drag, startPoint x: 237, startPoint y: 91, endPoint x: 230, endPoint y: 73, distance: 18.7
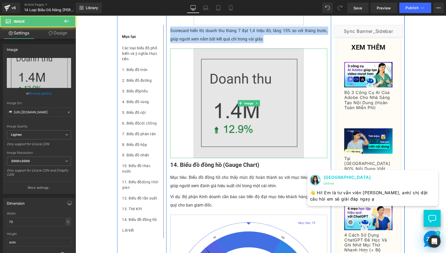
click at [222, 114] on img at bounding box center [248, 103] width 110 height 110
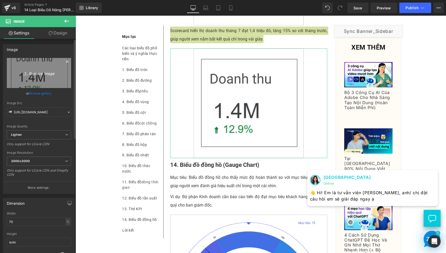
click at [42, 70] on icon "Replace Image" at bounding box center [39, 73] width 42 height 7
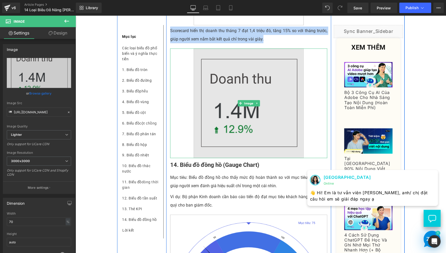
click at [234, 117] on img at bounding box center [248, 103] width 110 height 110
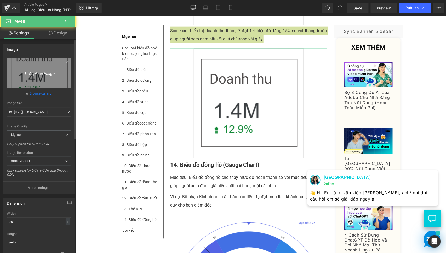
click at [18, 73] on icon "Replace Image" at bounding box center [39, 73] width 42 height 7
type input "C:\fakepath\SCORECARD 2.png"
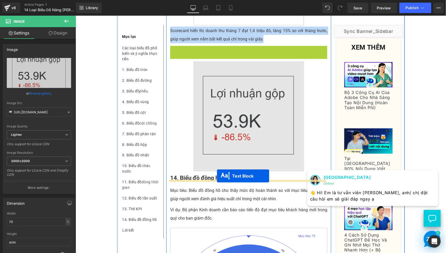
drag, startPoint x: 232, startPoint y: 61, endPoint x: 216, endPoint y: 176, distance: 116.3
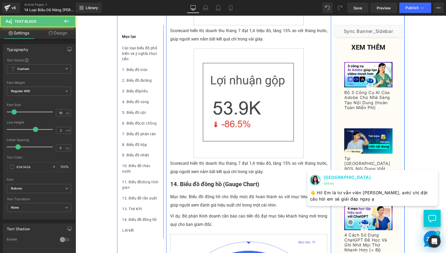
click at [199, 176] on p "Scorecard hiển thị doanh thu tháng 7 đạt 1,4 triệu đô, tăng 15% so với tháng tr…" at bounding box center [248, 167] width 157 height 17
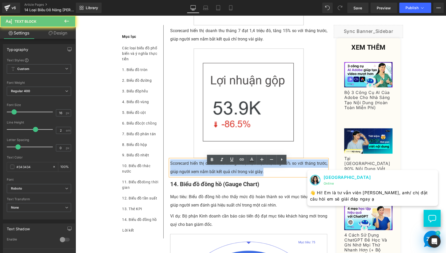
click at [199, 176] on p "Scorecard hiển thị doanh thu tháng 7 đạt 1,4 triệu đô, tăng 15% so với tháng tr…" at bounding box center [248, 167] width 157 height 17
paste div
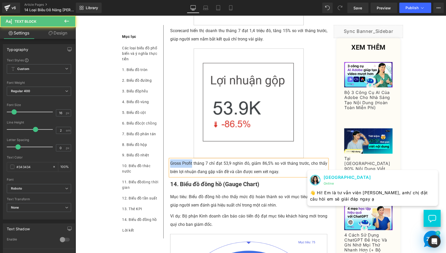
drag, startPoint x: 190, startPoint y: 170, endPoint x: 164, endPoint y: 170, distance: 26.4
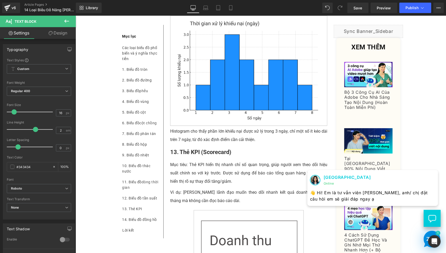
scroll to position [2674, 0]
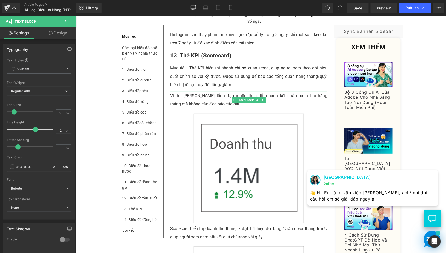
click at [291, 105] on p "Ví dụ: [PERSON_NAME] lãnh đạo muốn theo dõi nhanh kết quả doanh thu hàng tháng …" at bounding box center [248, 99] width 157 height 17
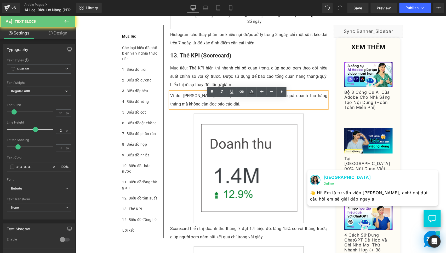
click at [281, 103] on p "Ví dụ: [PERSON_NAME] lãnh đạo muốn theo dõi nhanh kết quả doanh thu hàng tháng …" at bounding box center [248, 99] width 157 height 17
click at [283, 104] on p "Ví dụ: [PERSON_NAME] lãnh đạo muốn theo dõi nhanh kết quả doanh thu hàng tháng …" at bounding box center [248, 99] width 157 height 17
drag, startPoint x: 281, startPoint y: 103, endPoint x: 262, endPoint y: 106, distance: 19.2
click at [262, 106] on p "Ví dụ: [PERSON_NAME] lãnh đạo muốn theo dõi nhanh kết quả doanh thu hàng tháng …" at bounding box center [248, 99] width 157 height 17
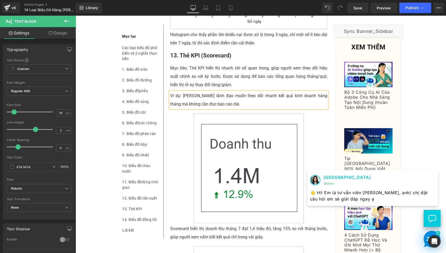
click at [212, 108] on p "Ví dụ: Ban lãnh đạo muốn theo dõi nhanh kết quả kinh doanh hàng tháng mà không …" at bounding box center [248, 99] width 157 height 17
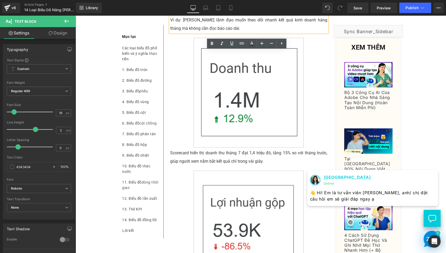
scroll to position [2771, 0]
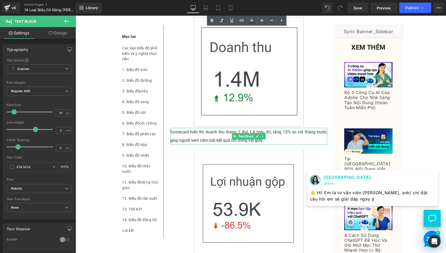
click at [190, 140] on p "Scorecard hiển thị doanh thu tháng 7 đạt 1,4 triệu đô, tăng 15% so với tháng tr…" at bounding box center [248, 136] width 157 height 17
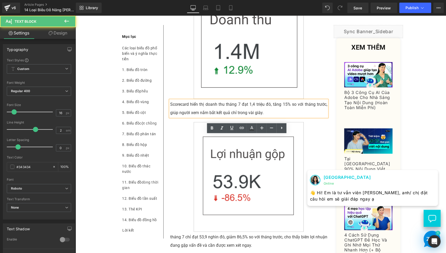
scroll to position [2819, 0]
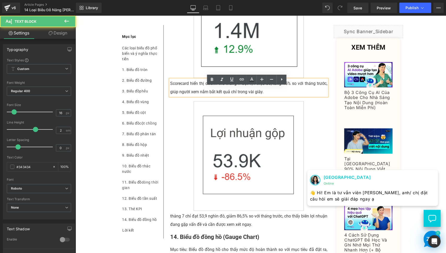
click at [278, 96] on p "Scorecard hiển thị doanh thu tháng 7 đạt 1,4 triệu đô, tăng 15% so với tháng tr…" at bounding box center [248, 87] width 157 height 17
click at [231, 90] on p "Scorecard hiển thị doanh thu tháng 7 đạt 1,4 triệu đô, tăng 15% so với tháng tr…" at bounding box center [248, 87] width 157 height 17
click at [201, 93] on p "Scorecard hiển thị doanh thu tháng 7 đạt 1,4 triệu đô, tăng 15% so với tháng tr…" at bounding box center [248, 87] width 157 height 17
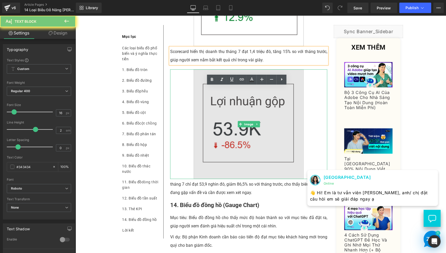
scroll to position [2867, 0]
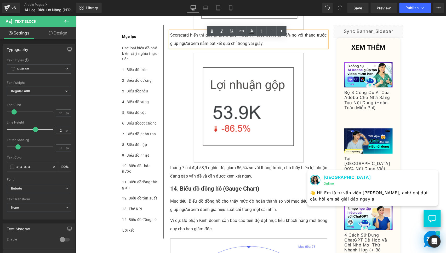
click at [170, 176] on p "tháng 7 chỉ đạt 53,9 nghìn đô, giảm 86,5% so với tháng trước, cho thấy biên lợi…" at bounding box center [248, 172] width 157 height 17
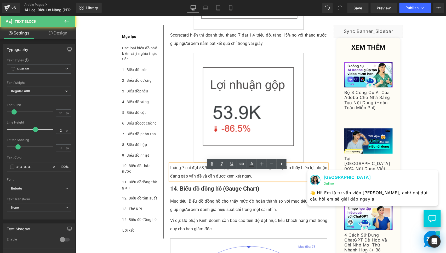
click at [170, 176] on p "tháng 7 chỉ đạt 53,9 nghìn đô, giảm 86,5% so với tháng trước, cho thấy biên lợi…" at bounding box center [248, 172] width 157 height 17
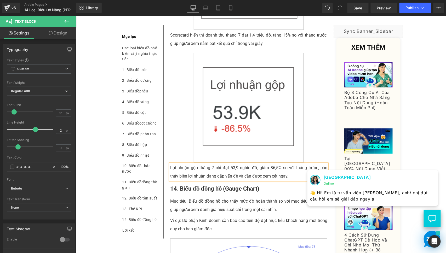
click at [266, 181] on p "Lợi nhuận gộp tháng 7 chỉ đạt 53,9 nghìn đô, giảm 86,5% so với tháng trước, cho…" at bounding box center [248, 172] width 157 height 17
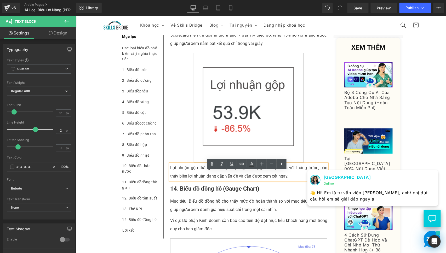
click at [283, 181] on p "Lợi nhuận gộp tháng 7 chỉ đạt 53,9 nghìn đô, giảm 86,5% so với tháng trước, cho…" at bounding box center [248, 172] width 157 height 17
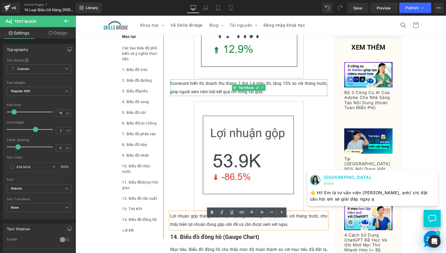
click at [265, 96] on p "Scorecard hiển thị doanh thu tháng 7 đạt 1,4 triệu đô, tăng 15% so với tháng tr…" at bounding box center [248, 87] width 157 height 17
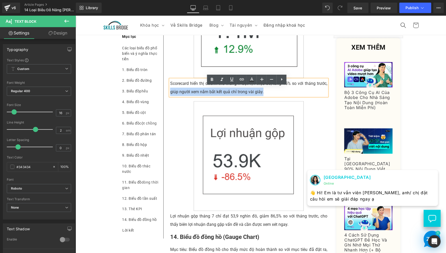
drag, startPoint x: 259, startPoint y: 99, endPoint x: 168, endPoint y: 100, distance: 90.9
click at [170, 96] on p "Scorecard hiển thị doanh thu tháng 7 đạt 1,4 triệu đô, tăng 15% so với tháng tr…" at bounding box center [248, 87] width 157 height 17
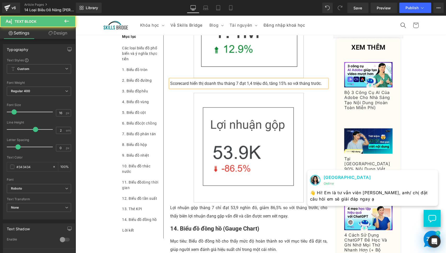
click at [187, 88] on p "Scorecard hiển thị doanh thu tháng 7 đạt 1,4 triệu đô, tăng 15% so với tháng tr…" at bounding box center [248, 83] width 157 height 8
click at [208, 88] on p "Scorecard hiển thị doanh thu tháng 7 đạt 1,4 triệu đô, tăng 15% so với tháng tr…" at bounding box center [248, 83] width 157 height 8
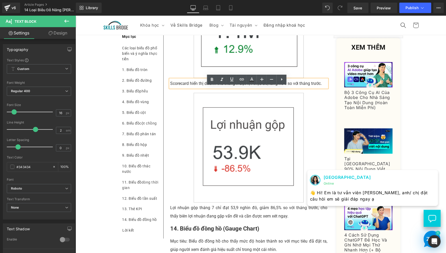
click at [206, 88] on p "Scorecard hiển thị doanh thu tháng 7 đạt 1,4 triệu đô, tăng 15% so với tháng tr…" at bounding box center [248, 83] width 157 height 8
click at [216, 88] on p "Scorecard hiển thị doanh thu tháng 7 đạt 1,4 triệu đô, tăng 15% so với tháng tr…" at bounding box center [248, 83] width 157 height 8
click at [197, 88] on p "Scorecard hiển thị doanh thu tháng 7 đạt 1,4 triệu đô, tăng 15% so với tháng tr…" at bounding box center [248, 83] width 157 height 8
click at [181, 88] on p "Scorecard hiển thị doanh thu tháng 7 đạt 1,4 triệu đô, tăng 15% so với tháng tr…" at bounding box center [248, 83] width 157 height 8
click at [189, 88] on p "Scorecard hiển thị doanh thu tháng 7 đạt 1,4 triệu đô, tăng 15% so với tháng tr…" at bounding box center [248, 83] width 157 height 8
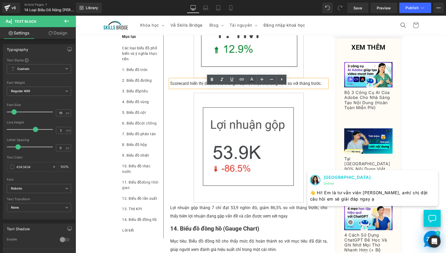
click at [200, 88] on p "Scorecard hiển thị doanh thu tháng 7 đạt 1,4 triệu đô, tăng 15% so với tháng tr…" at bounding box center [248, 83] width 157 height 8
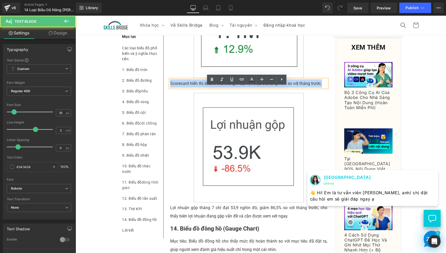
click at [200, 88] on p "Scorecard hiển thị doanh thu tháng 7 đạt 1,4 triệu đô, tăng 15% so với tháng tr…" at bounding box center [248, 83] width 157 height 8
click at [217, 88] on p "Scorecard hiển thị doanh thu tháng 7 đạt 1,4 triệu đô, tăng 15% so với tháng tr…" at bounding box center [248, 83] width 157 height 8
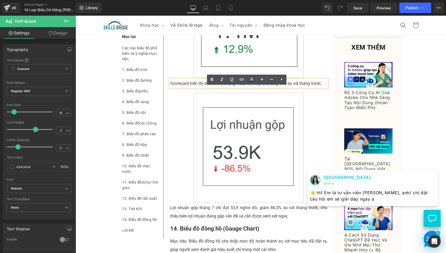
click at [176, 220] on p "Lợi nhuận gộp tháng 7 chỉ đạt 53,9 nghìn đô, giảm 86,5% so với tháng trước, cho…" at bounding box center [248, 212] width 157 height 17
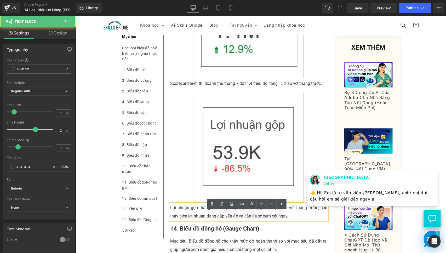
click at [170, 219] on p "Lợi nhuận gộp tháng 7 chỉ đạt 53,9 nghìn đô, giảm 86,5% so với tháng trước, cho…" at bounding box center [248, 212] width 157 height 17
click at [170, 215] on p "Lợi nhuận gộp tháng 7 chỉ đạt 53,9 nghìn đô, giảm 86,5% so với tháng trước, cho…" at bounding box center [248, 212] width 157 height 17
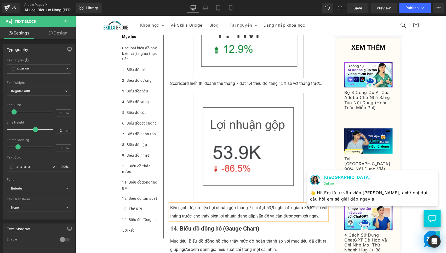
scroll to position [2867, 0]
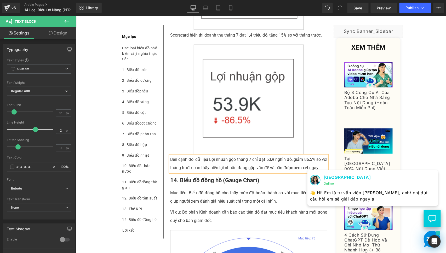
click at [206, 166] on p "Bên cạnh đó, dữ liệu Lợi nhuận gộp tháng 7 chỉ đạt 53,9 nghìn đô, giảm 86,5% so…" at bounding box center [248, 163] width 157 height 17
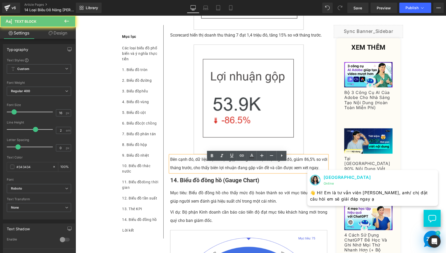
click at [206, 166] on p "Bên cạnh đó, dữ liệu Lợi nhuận gộp tháng 7 chỉ đạt 53,9 nghìn đô, giảm 86,5% so…" at bounding box center [248, 163] width 157 height 17
drag, startPoint x: 206, startPoint y: 167, endPoint x: 194, endPoint y: 168, distance: 12.3
click at [194, 168] on p "Bên cạnh đó, dữ liệu Lợi nhuận gộp tháng 7 chỉ đạt 53,9 nghìn đô, giảm 86,5% so…" at bounding box center [248, 163] width 157 height 17
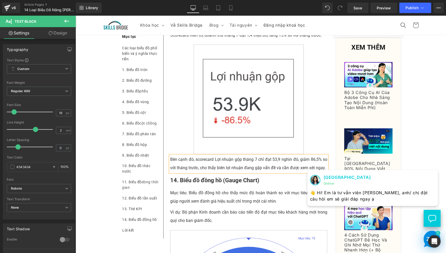
scroll to position [2819, 0]
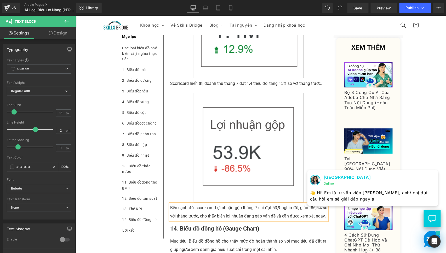
click at [205, 88] on p "Scorecard hiển thị doanh thu tháng 7 đạt 1,4 triệu đô, tăng 15% so với tháng tr…" at bounding box center [248, 83] width 157 height 8
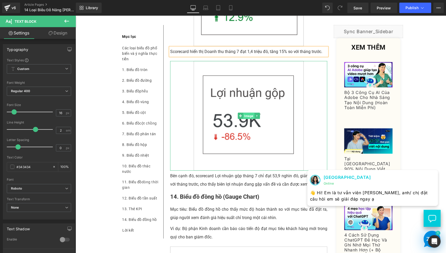
scroll to position [2867, 0]
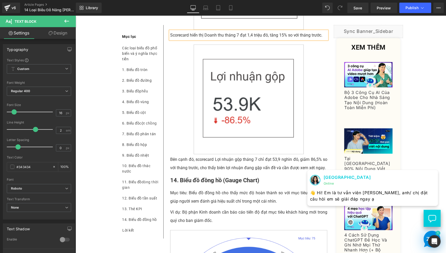
click at [269, 168] on p "Bên cạnh đó, scorecard Lợi nhuận gộp tháng 7 chỉ đạt 53,9 nghìn đô, giảm 86,5% …" at bounding box center [248, 163] width 157 height 17
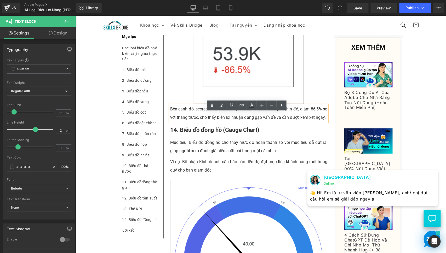
scroll to position [2917, 0]
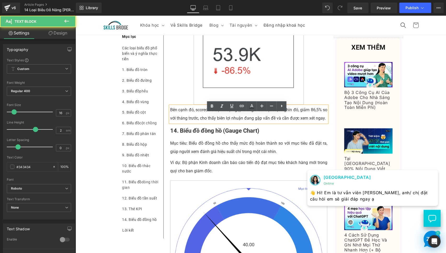
click at [324, 123] on p "Bên cạnh đó, scorecard Lợi nhuận gộp tháng 7 chỉ đạt 53,9 nghìn đô, giảm 86,5% …" at bounding box center [248, 114] width 157 height 17
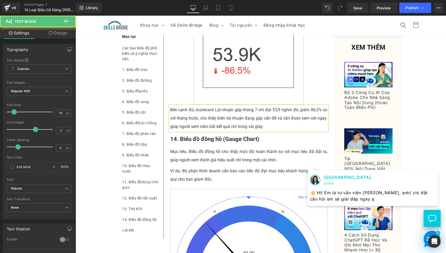
drag, startPoint x: 170, startPoint y: 133, endPoint x: 187, endPoint y: 146, distance: 21.3
click at [170, 131] on p "Bên cạnh đó, scorecard Lợi nhuận gộp tháng 7 chỉ đạt 53,9 nghìn đô, giảm 86,5% …" at bounding box center [248, 118] width 157 height 25
click at [282, 131] on p "Bên cạnh đó, scorecard Lợi nhuận gộp tháng 7 chỉ đạt 53,9 nghìn đô, giảm 86,5% …" at bounding box center [248, 118] width 157 height 25
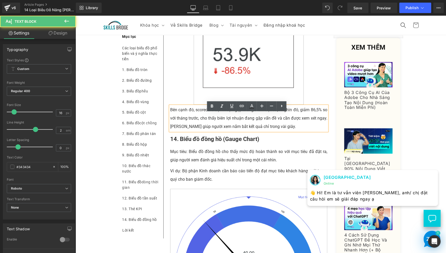
click at [287, 131] on p "Bên cạnh đó, scorecard Lợi nhuận gộp tháng 7 chỉ đạt 53,9 nghìn đô, giảm 86,5% …" at bounding box center [248, 118] width 157 height 25
click at [229, 130] on p "Bên cạnh đó, scorecard Lợi nhuận gộp tháng 7 chỉ đạt 53,9 nghìn đô, giảm 86,5% …" at bounding box center [248, 118] width 157 height 25
click at [217, 131] on p "Bên cạnh đó, scorecard Lợi nhuận gộp tháng 7 chỉ đạt 53,9 nghìn đô, giảm 86,5% …" at bounding box center [248, 118] width 157 height 25
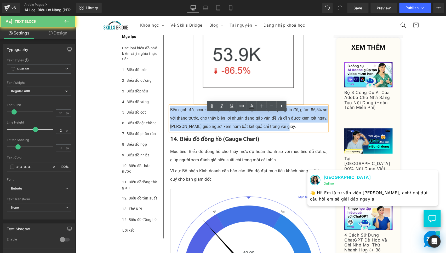
click at [217, 131] on p "Bên cạnh đó, scorecard Lợi nhuận gộp tháng 7 chỉ đạt 53,9 nghìn đô, giảm 86,5% …" at bounding box center [248, 118] width 157 height 25
click at [258, 131] on p "Bên cạnh đó, scorecard Lợi nhuận gộp tháng 7 chỉ đạt 53,9 nghìn đô, giảm 86,5% …" at bounding box center [248, 118] width 157 height 25
click at [283, 131] on p "Bên cạnh đó, scorecard Lợi nhuận gộp tháng 7 chỉ đạt 53,9 nghìn đô, giảm 86,5% …" at bounding box center [248, 118] width 157 height 25
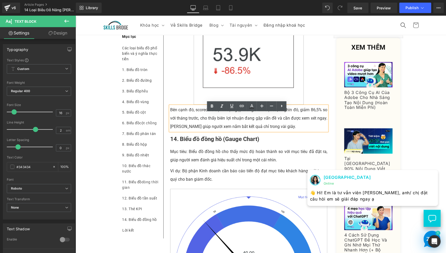
click at [292, 131] on p "Bên cạnh đó, scorecard Lợi nhuận gộp tháng 7 chỉ đạt 53,9 nghìn đô, giảm 86,5% …" at bounding box center [248, 118] width 157 height 25
click at [189, 131] on p "Bên cạnh đó, scorecard Lợi nhuận gộp tháng 7 chỉ đạt 53,9 nghìn đô, giảm 86,5% …" at bounding box center [248, 118] width 157 height 25
click at [188, 131] on p "Bên cạnh đó, scorecard Lợi nhuận gộp tháng 7 chỉ đạt 53,9 nghìn đô, giảm 86,5% …" at bounding box center [248, 118] width 157 height 25
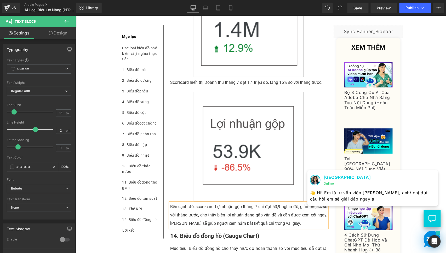
scroll to position [2869, 0]
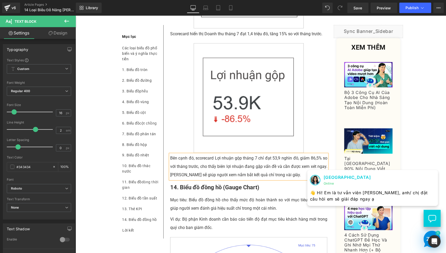
click at [193, 165] on p "Bên cạnh đó, scorecard Lợi nhuận gộp tháng 7 chỉ đạt 53,9 nghìn đô, giảm 86,5% …" at bounding box center [248, 166] width 157 height 25
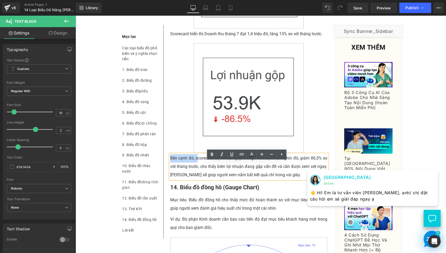
drag, startPoint x: 195, startPoint y: 165, endPoint x: 161, endPoint y: 167, distance: 33.7
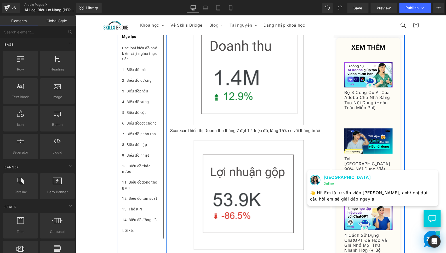
scroll to position [2675, 0]
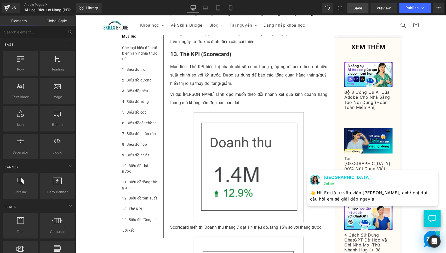
drag, startPoint x: 366, startPoint y: 9, endPoint x: 183, endPoint y: 148, distance: 229.8
click at [366, 9] on link "Save" at bounding box center [357, 8] width 21 height 10
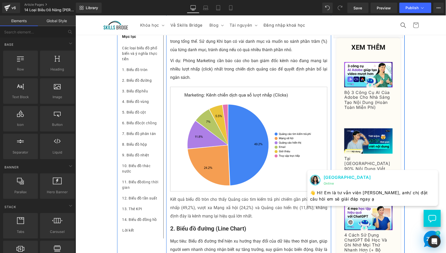
scroll to position [0, 0]
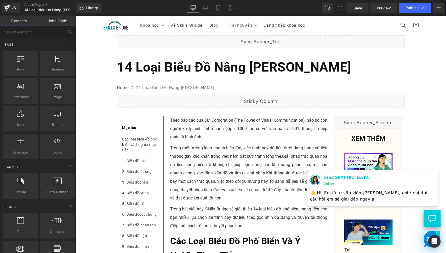
click at [383, 7] on span "Preview" at bounding box center [384, 7] width 14 height 5
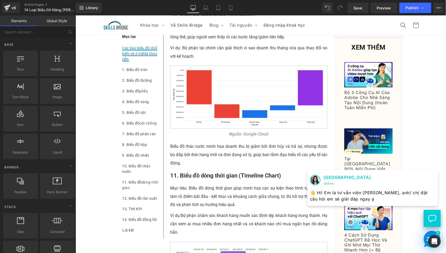
click at [140, 46] on link "Các loại biểu đồ phổ biến và ý nghĩa thực tiễn" at bounding box center [139, 52] width 35 height 15
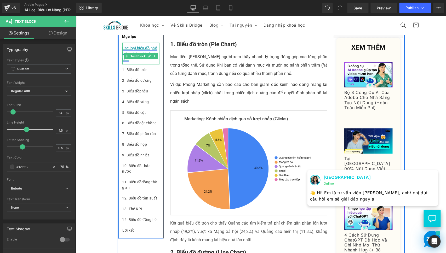
scroll to position [227, 0]
click at [137, 70] on span "Text Block" at bounding box center [137, 72] width 17 height 6
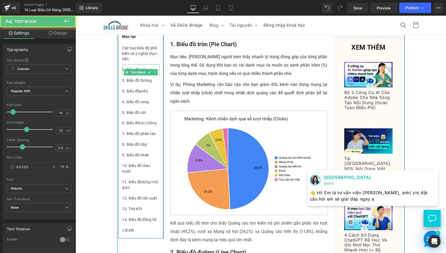
click at [137, 67] on div "1. Biểu đồ tròn" at bounding box center [140, 69] width 37 height 11
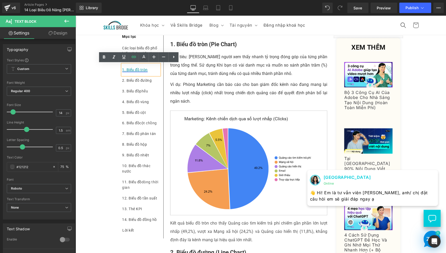
click at [140, 68] on link "1. Biểu đồ tròn" at bounding box center [135, 69] width 26 height 4
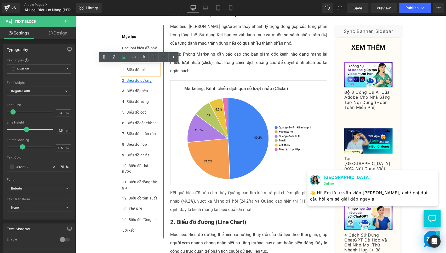
click at [139, 81] on div "2. Biểu đồ đường Text Block" at bounding box center [140, 80] width 37 height 11
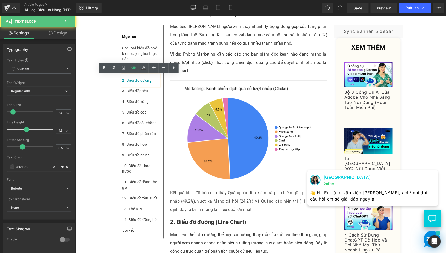
scroll to position [259, 0]
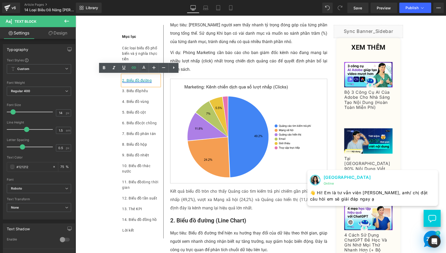
click at [136, 79] on link "2. Biểu đồ đường" at bounding box center [137, 80] width 30 height 4
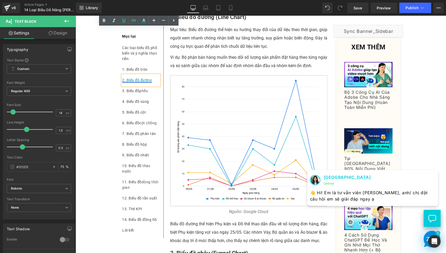
scroll to position [468, 0]
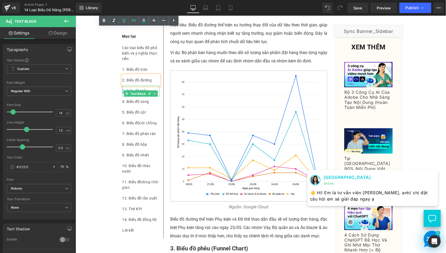
click at [135, 91] on span "Text Block" at bounding box center [137, 93] width 17 height 6
click at [133, 88] on div "3. Biểu đồ phễu" at bounding box center [140, 90] width 37 height 11
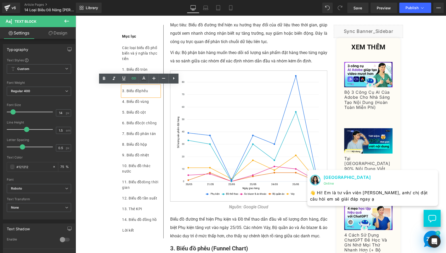
click at [133, 88] on div "3. Biểu đồ phễu" at bounding box center [140, 90] width 37 height 11
click at [135, 90] on link "3. Biểu đồ" at bounding box center [130, 91] width 17 height 4
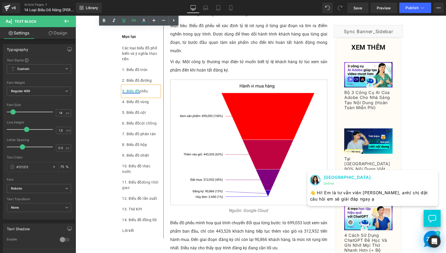
scroll to position [703, 0]
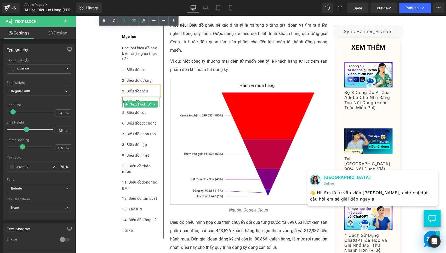
click at [134, 98] on div "4. Biểu đồ vùng" at bounding box center [140, 101] width 37 height 11
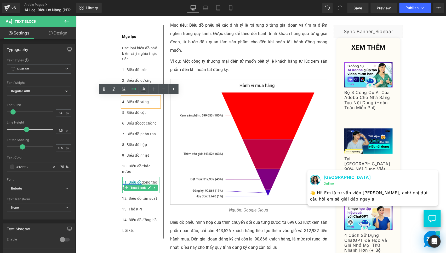
click at [139, 183] on link "11. Biểu đồ" at bounding box center [132, 182] width 20 height 4
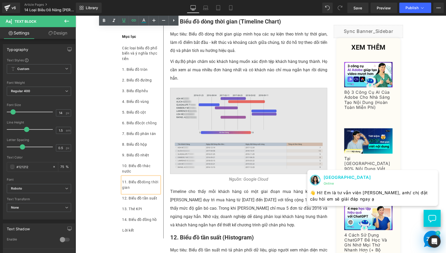
scroll to position [2305, 0]
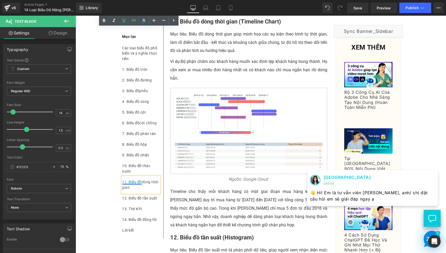
click at [134, 183] on link "11. Biểu đồ" at bounding box center [132, 182] width 20 height 4
click at [133, 181] on link "11. Biểu đồ" at bounding box center [132, 182] width 20 height 4
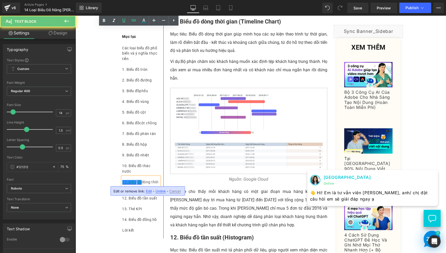
click at [133, 181] on link "11. Biểu đồ" at bounding box center [132, 182] width 20 height 4
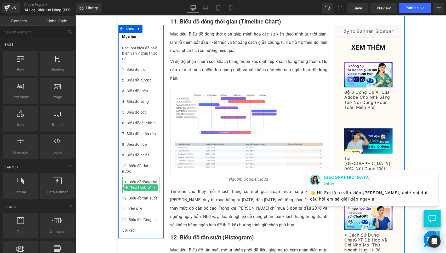
click at [146, 183] on div "11. Biểu đồ dòng thời gian" at bounding box center [140, 185] width 37 height 16
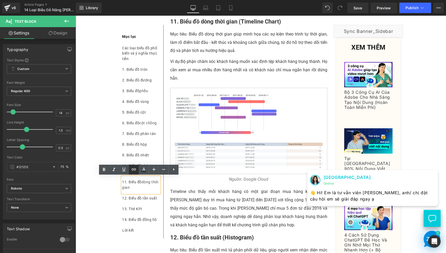
click at [135, 172] on icon at bounding box center [134, 169] width 6 height 6
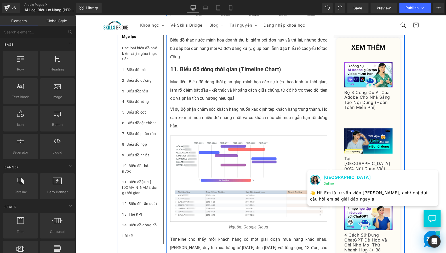
scroll to position [2161, 0]
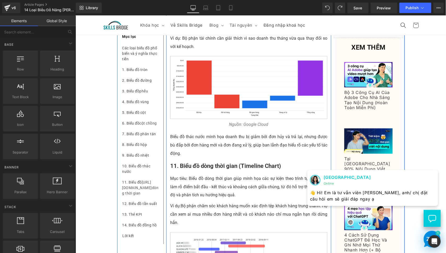
click at [213, 169] on b "11. Biểu đồ dòng thời gian (Timeline Chart)" at bounding box center [225, 165] width 111 height 7
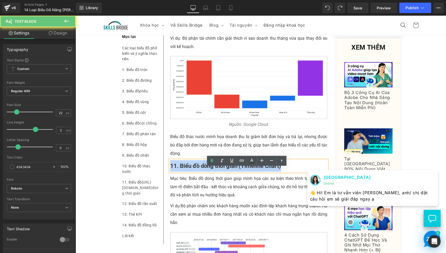
click at [213, 169] on b "11. Biểu đồ dòng thời gian (Timeline Chart)" at bounding box center [225, 165] width 111 height 7
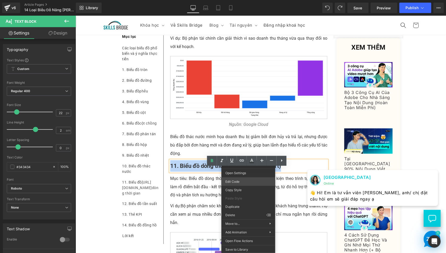
click at [237, 0] on div "Text Block You are previewing how the will restyle your page. You can not edit …" at bounding box center [223, 0] width 446 height 0
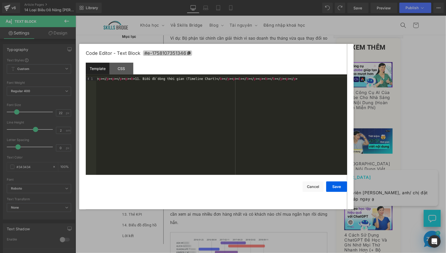
click at [189, 55] on span "#e-1758107351346" at bounding box center [167, 52] width 49 height 5
copy b "11. Biểu đồ dòng thời gian (Timeline Chart)"
click at [333, 187] on button "Save" at bounding box center [336, 187] width 21 height 10
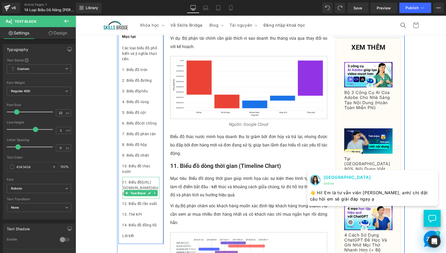
click at [137, 198] on div "11. Biểu đồ https://gem-3910432.net dòng thời gian" at bounding box center [140, 188] width 37 height 22
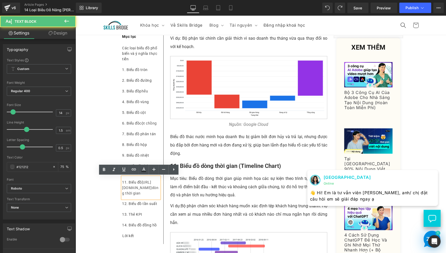
drag, startPoint x: 141, startPoint y: 193, endPoint x: 125, endPoint y: 188, distance: 16.6
click at [125, 188] on div "11. Biểu đồ https://gem-3910432.net dòng thời gian" at bounding box center [140, 188] width 37 height 22
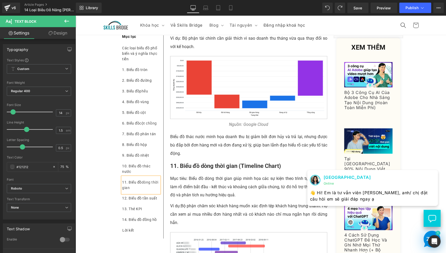
click at [145, 186] on div "11. Biểu đồ dòng thời gian" at bounding box center [140, 185] width 37 height 16
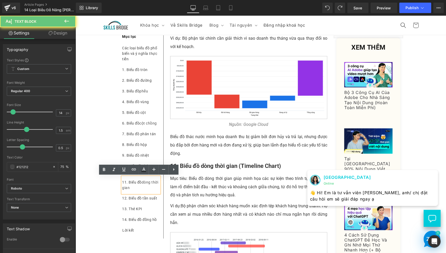
click at [145, 186] on div "11. Biểu đồ dòng thời gian" at bounding box center [140, 185] width 37 height 16
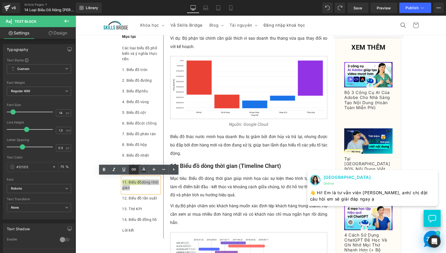
click at [133, 168] on icon at bounding box center [134, 169] width 6 height 6
click at [152, 200] on input "text" at bounding box center [158, 198] width 80 height 13
paste input "#e-1758107351346"
type input "#e-1758107351346"
click at [203, 198] on icon "button" at bounding box center [204, 198] width 6 height 6
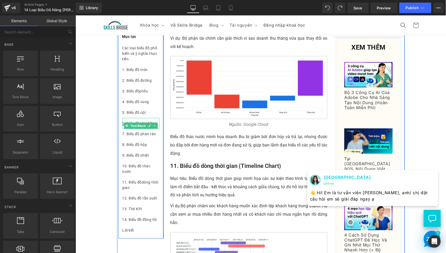
click at [133, 122] on link "6. Biểu đồ" at bounding box center [130, 123] width 17 height 4
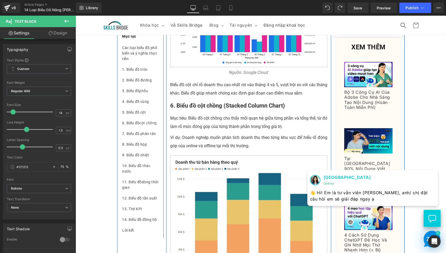
scroll to position [1249, 0]
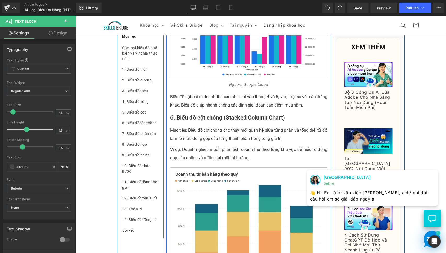
click at [214, 121] on b "6. Biểu đồ cột chồng (Stacked Column Chart)" at bounding box center [227, 117] width 115 height 7
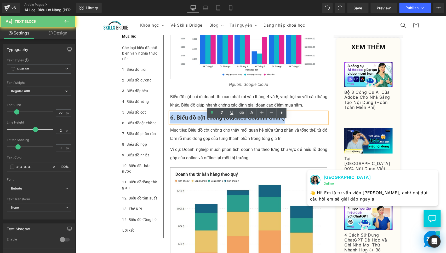
click at [214, 121] on b "6. Biểu đồ cột chồng (Stacked Column Chart)" at bounding box center [227, 117] width 115 height 7
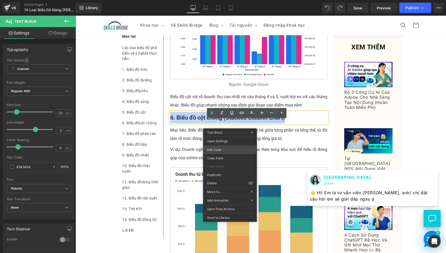
click at [229, 0] on div "Text Block You are previewing how the will restyle your page. You can not edit …" at bounding box center [223, 0] width 446 height 0
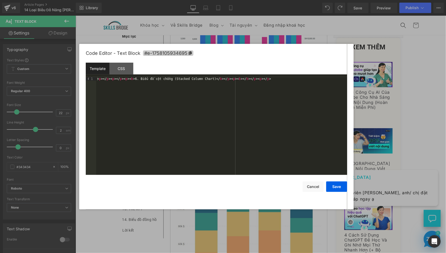
click at [191, 54] on icon at bounding box center [190, 53] width 3 height 4
click at [335, 190] on button "Save" at bounding box center [336, 187] width 21 height 10
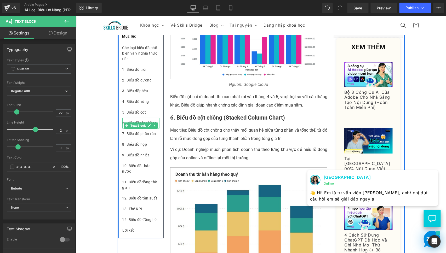
click at [153, 120] on div "6. Biểu đồ cột chồng" at bounding box center [140, 123] width 37 height 11
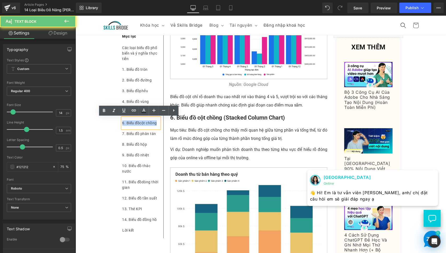
click at [153, 120] on div "6. Biểu đồ cột chồng" at bounding box center [140, 123] width 37 height 11
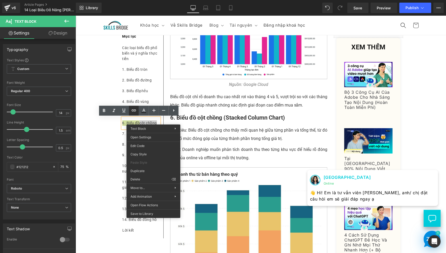
click at [134, 111] on icon at bounding box center [134, 110] width 4 height 2
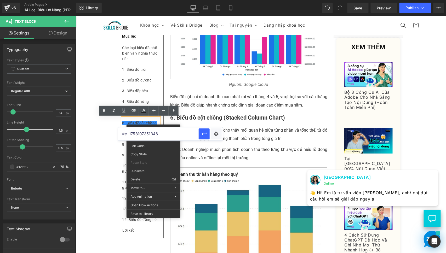
click at [153, 137] on input "#e-1758107351346" at bounding box center [158, 133] width 80 height 13
paste input "#e-1758105934695"
type input "#e-1758105934695"
click at [203, 135] on icon "button" at bounding box center [204, 134] width 6 height 6
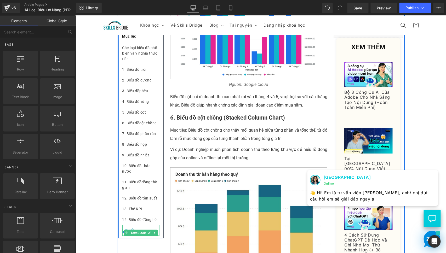
click at [126, 231] on span at bounding box center [126, 233] width 5 height 6
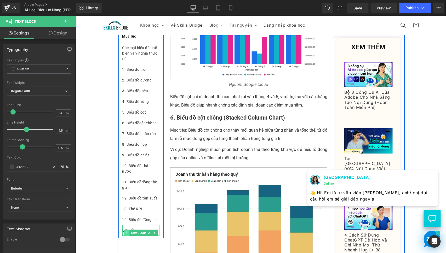
click at [126, 230] on span at bounding box center [126, 233] width 5 height 6
click at [124, 230] on span at bounding box center [126, 233] width 5 height 6
click at [122, 230] on div at bounding box center [122, 230] width 1 height 11
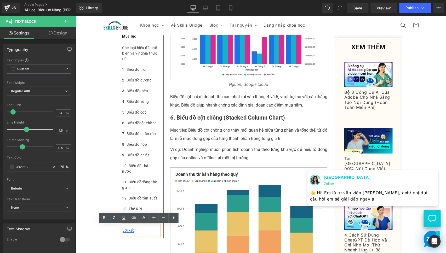
click at [122, 230] on link "Lời kết" at bounding box center [128, 230] width 12 height 4
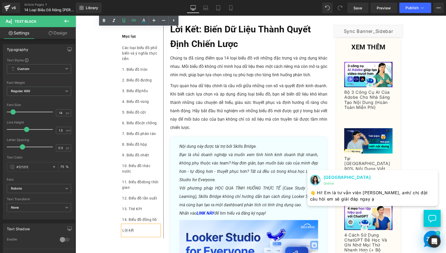
scroll to position [3225, 0]
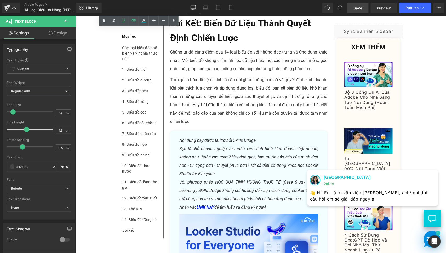
click at [359, 8] on span "Save" at bounding box center [357, 7] width 9 height 5
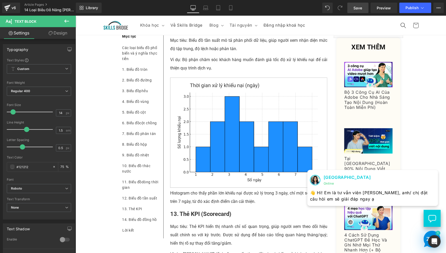
scroll to position [2467, 0]
